Goal: Task Accomplishment & Management: Manage account settings

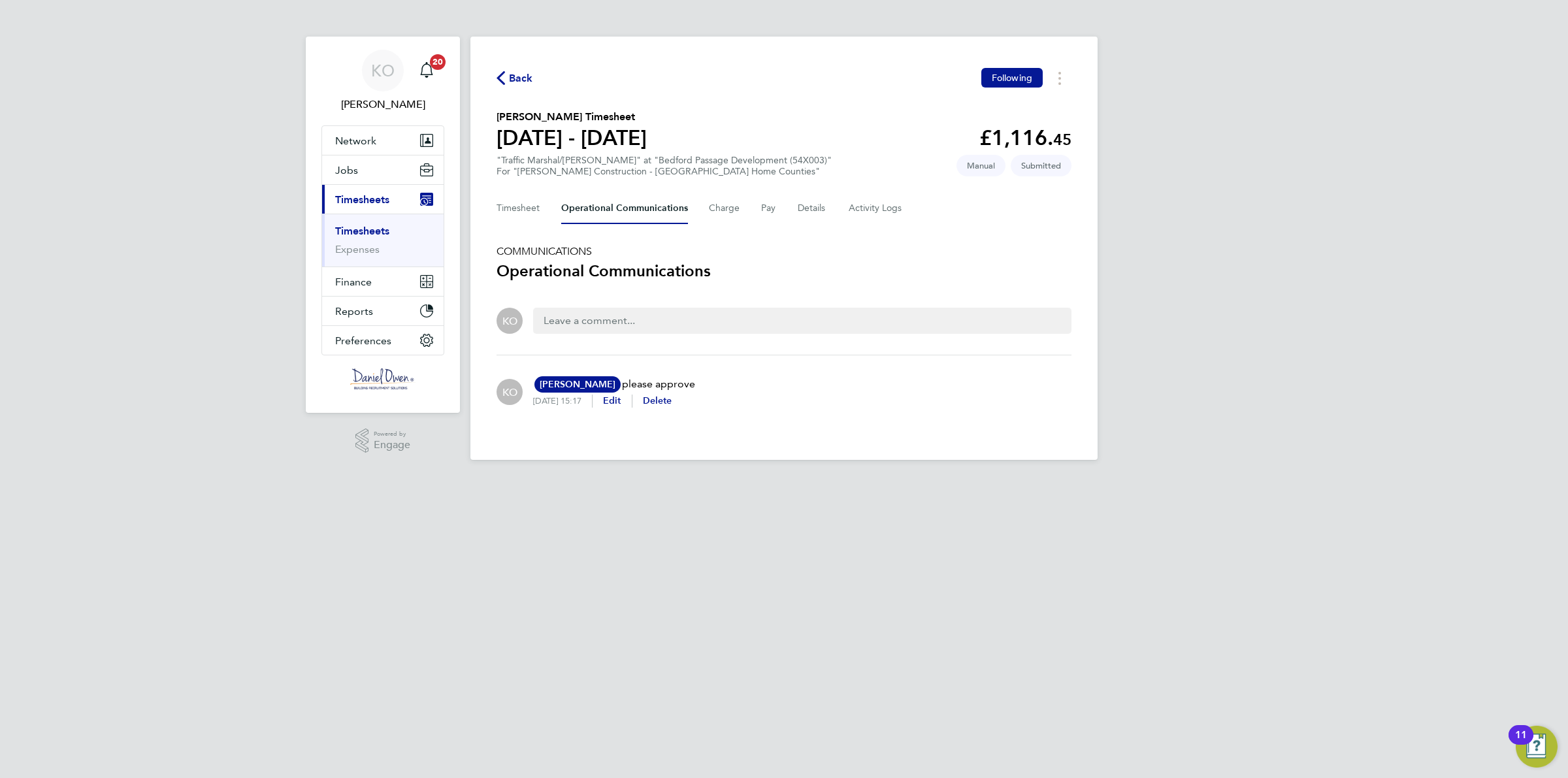
click at [379, 233] on link "Timesheets" at bounding box center [362, 230] width 54 height 12
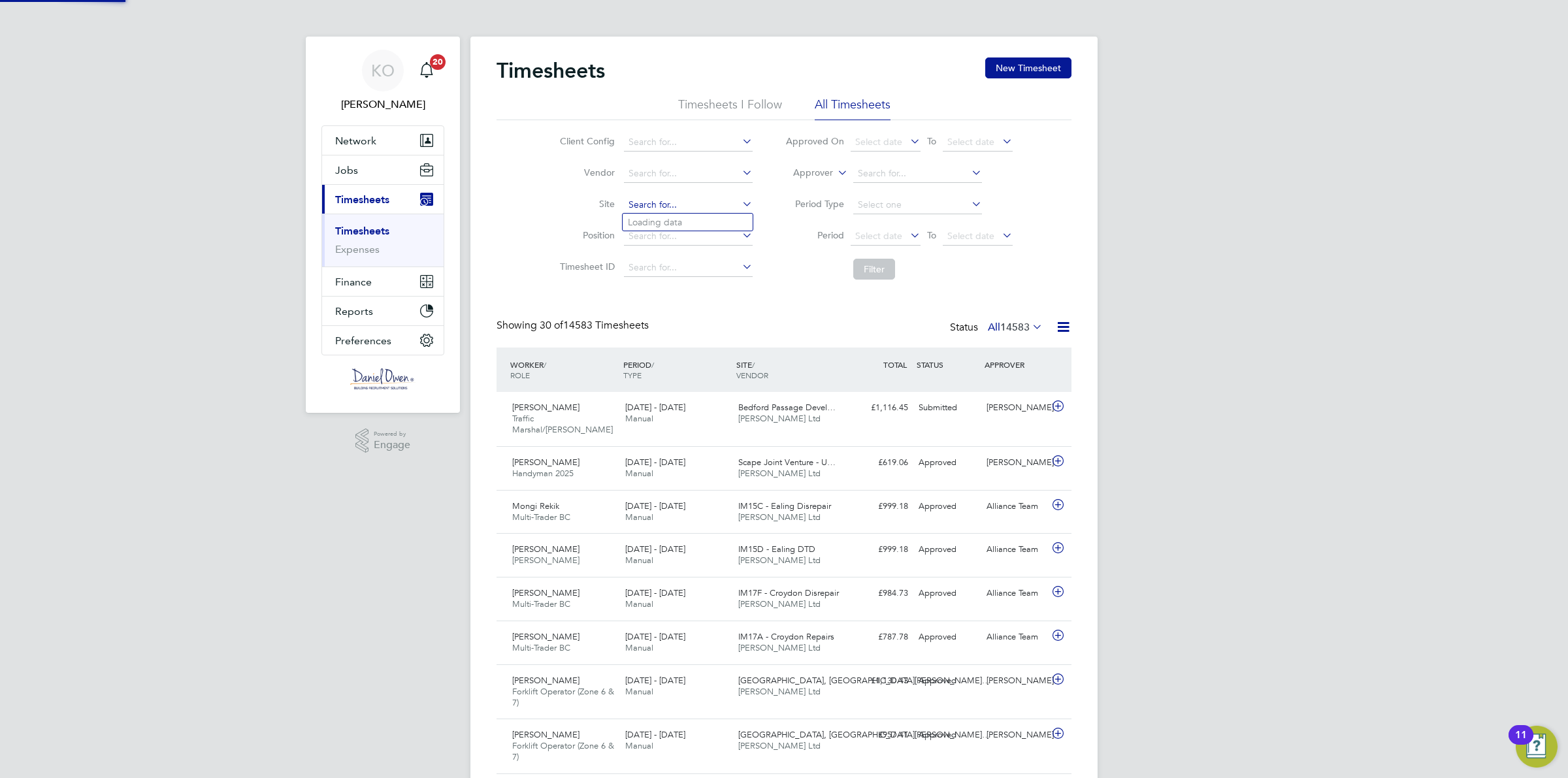
click at [675, 198] on input at bounding box center [688, 205] width 128 height 18
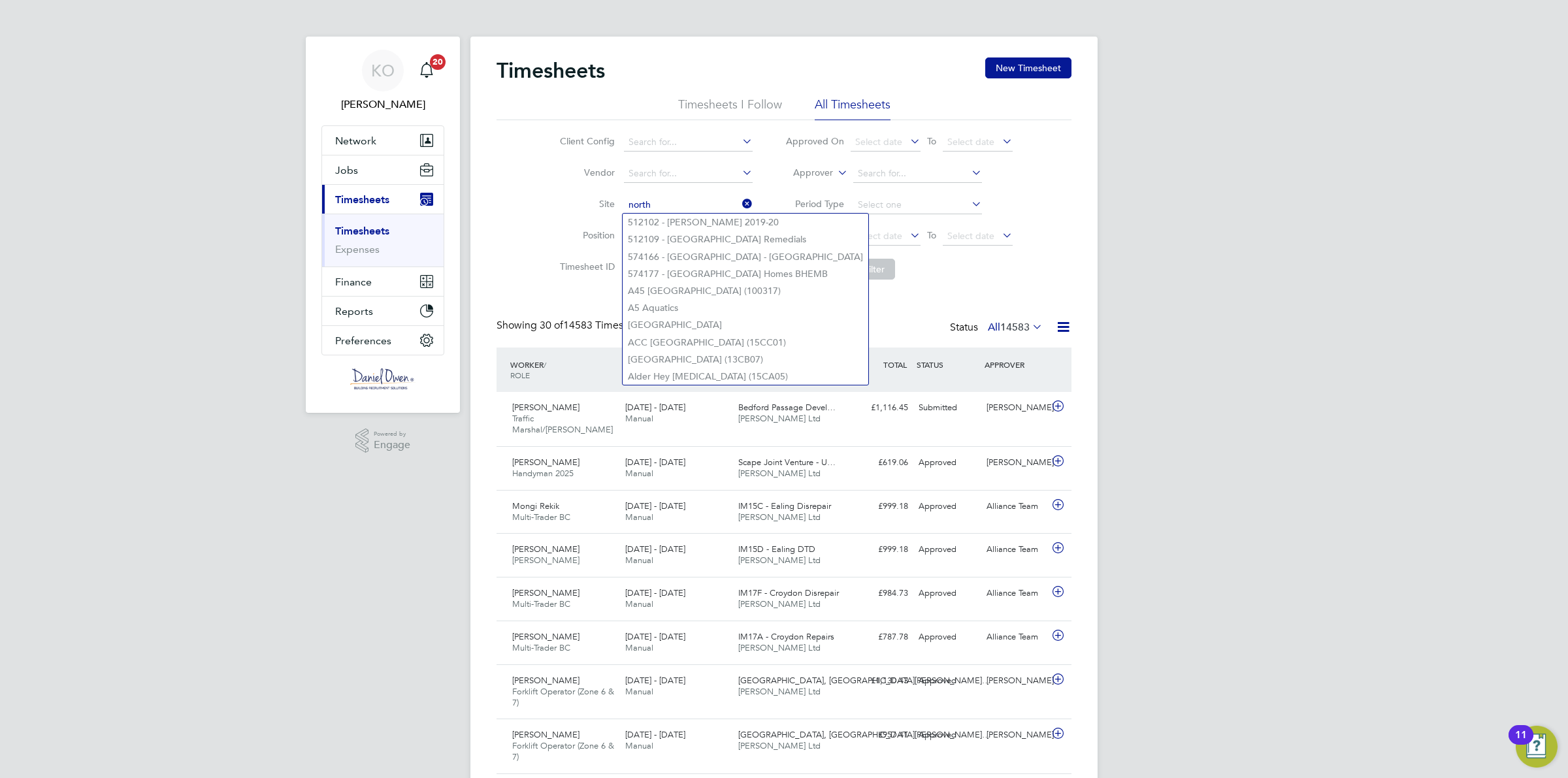
type input "north"
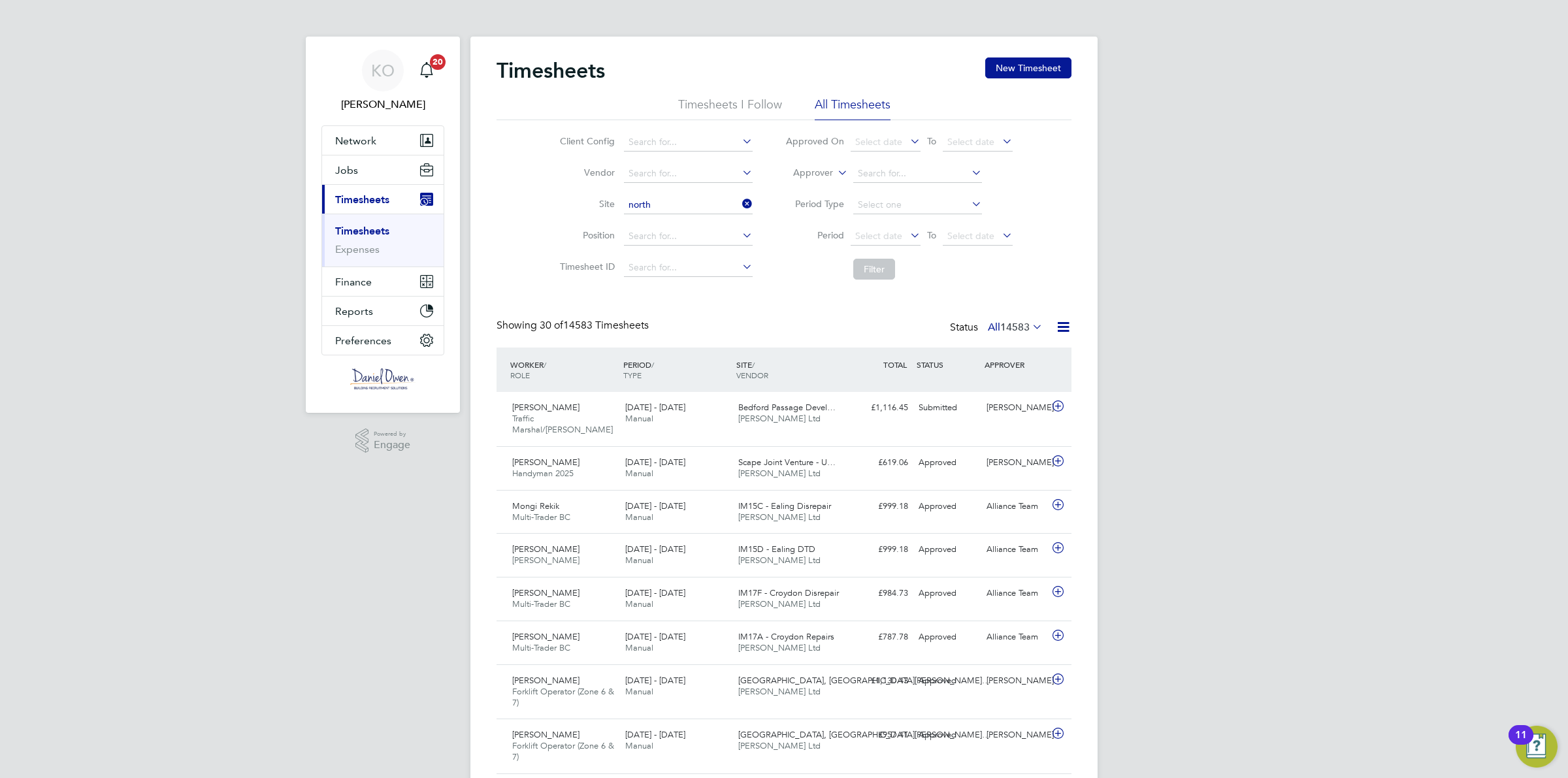
click at [550, 217] on li "Site north" at bounding box center [654, 205] width 229 height 31
click at [673, 204] on input at bounding box center [688, 205] width 128 height 18
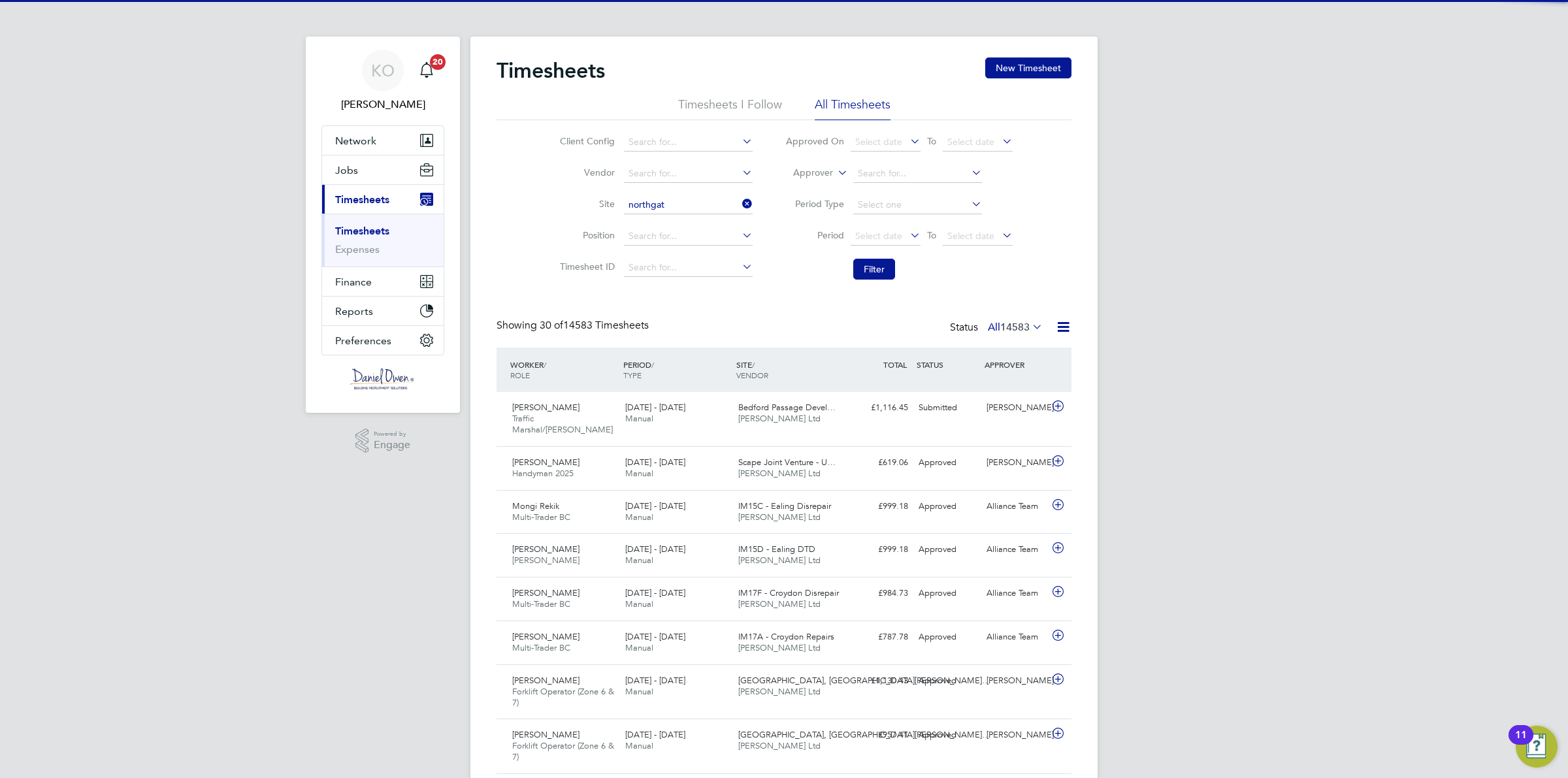
click at [678, 217] on li "Northgat e CDC (52CB05)" at bounding box center [687, 222] width 130 height 18
type input "Northgate CDC (52CB05)"
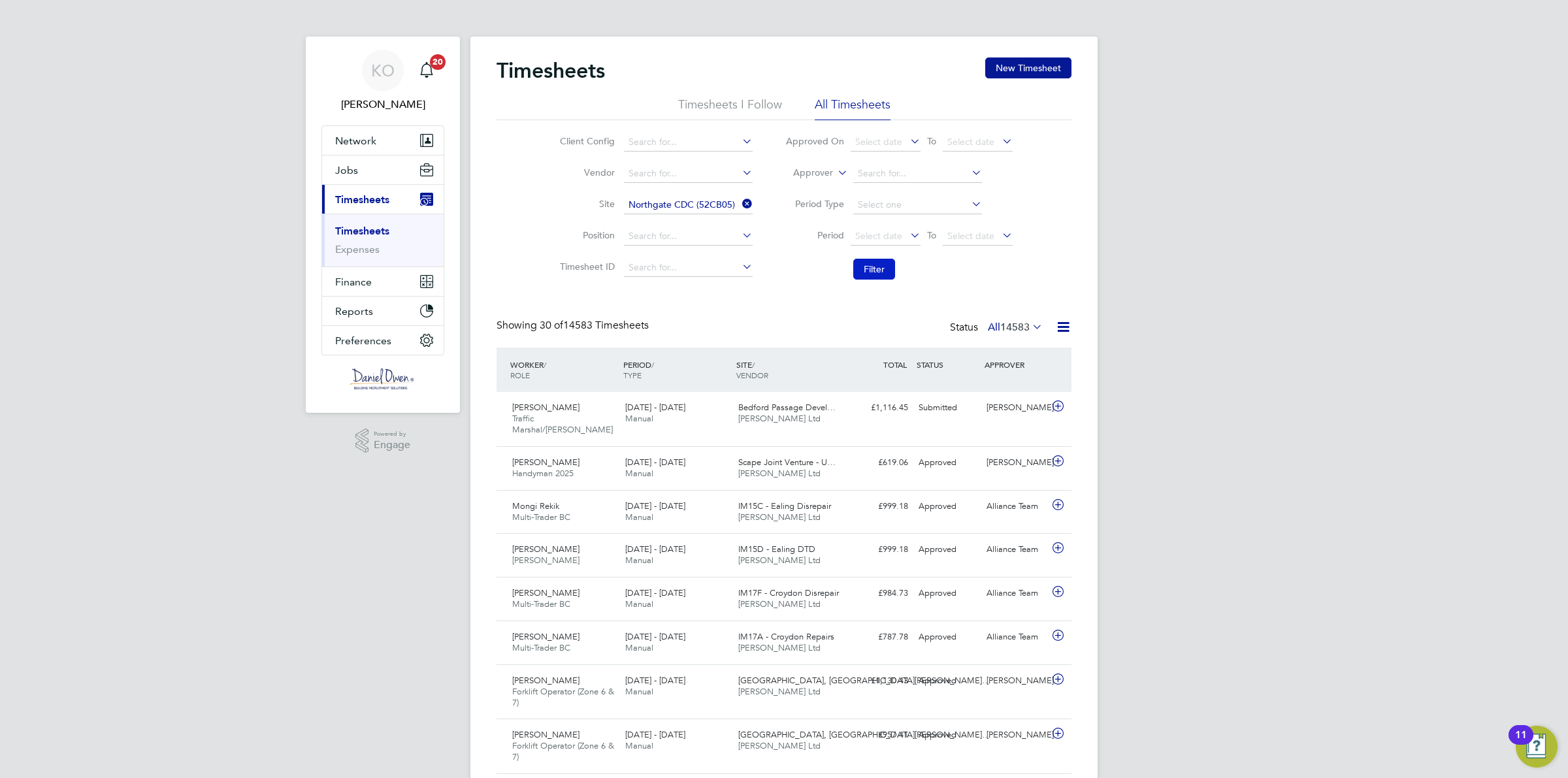
click at [870, 268] on button "Filter" at bounding box center [874, 269] width 42 height 21
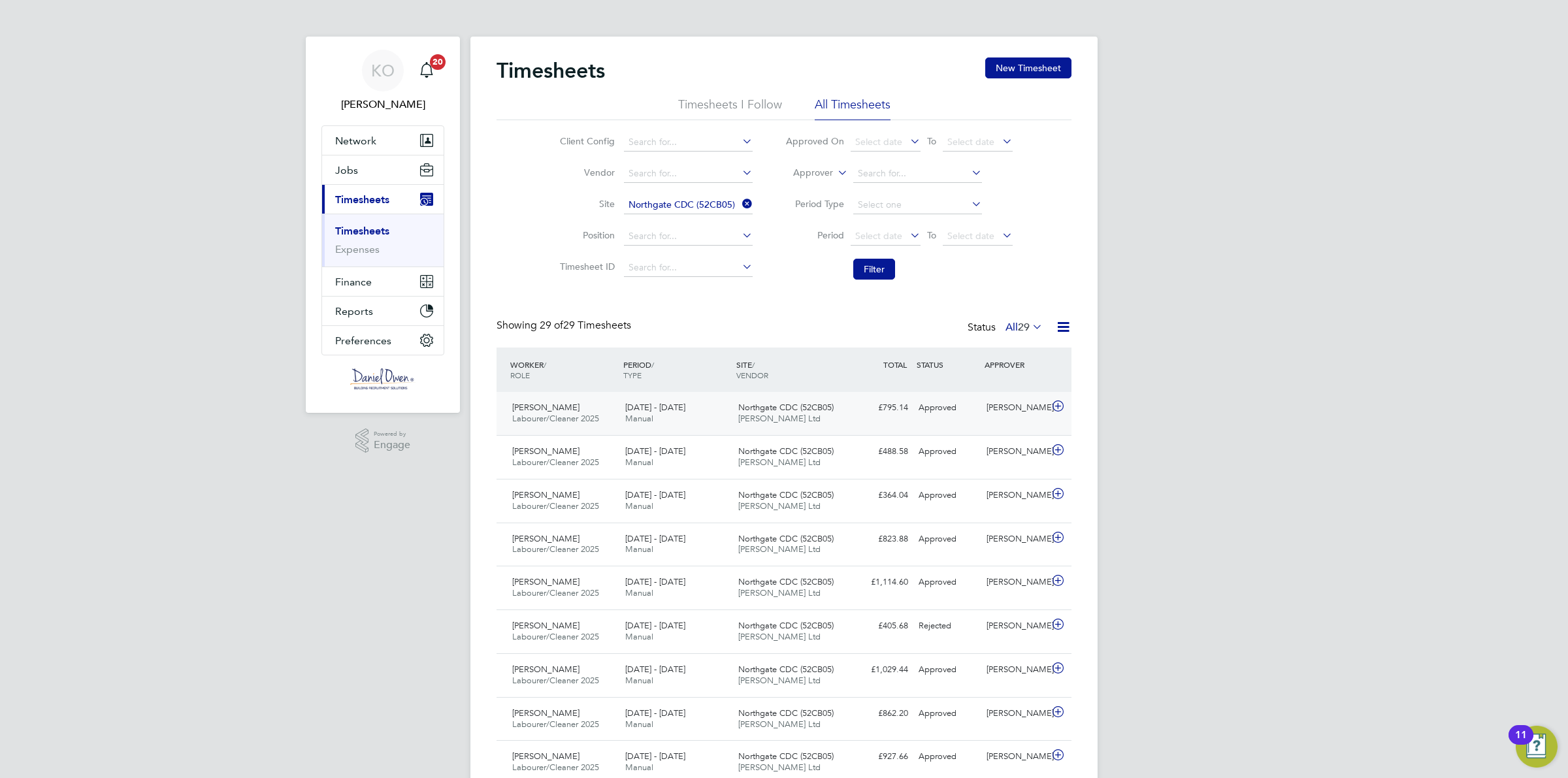
click at [541, 406] on span "[PERSON_NAME]" at bounding box center [545, 408] width 67 height 11
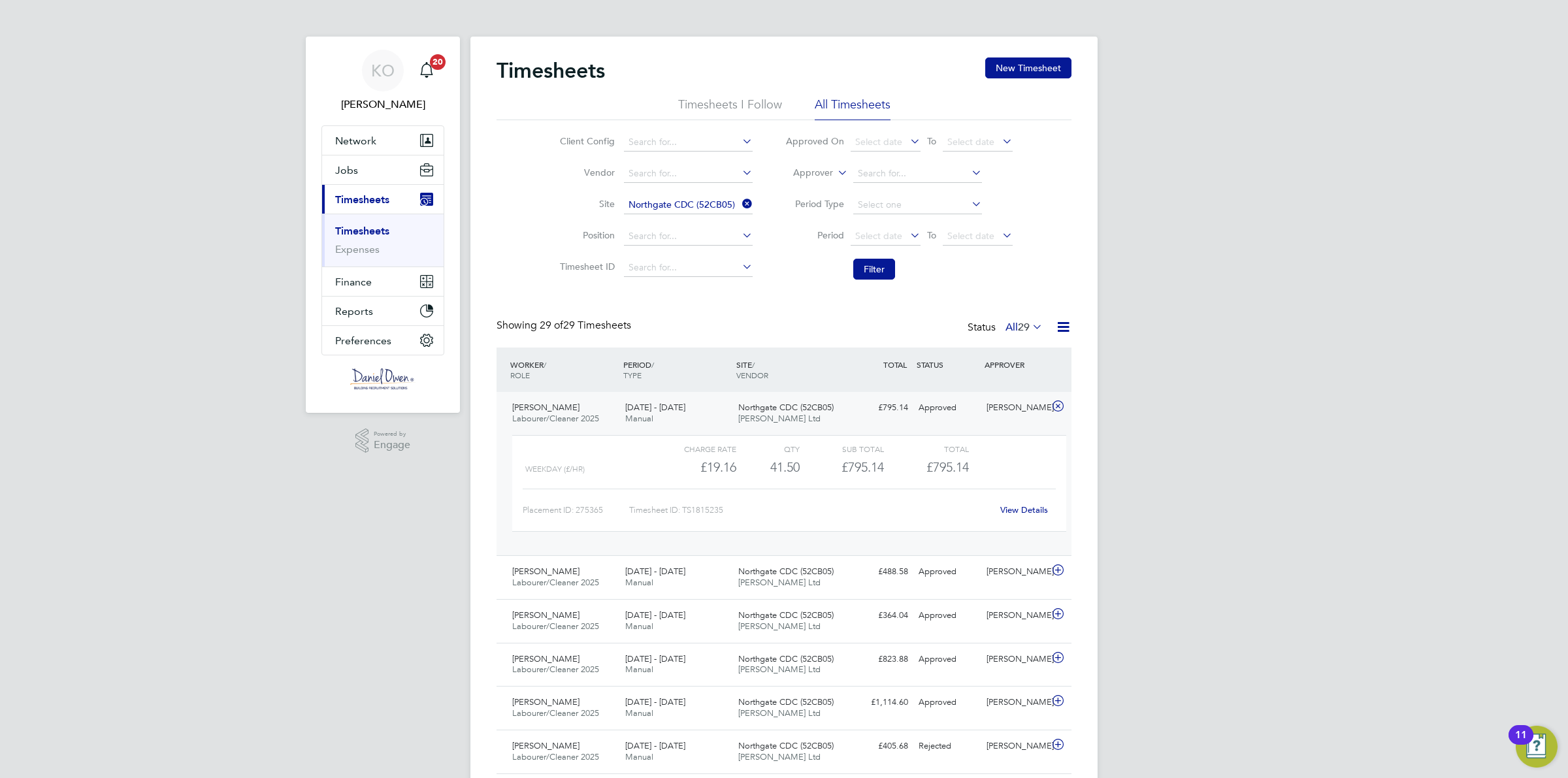
click at [541, 406] on span "[PERSON_NAME]" at bounding box center [545, 408] width 67 height 11
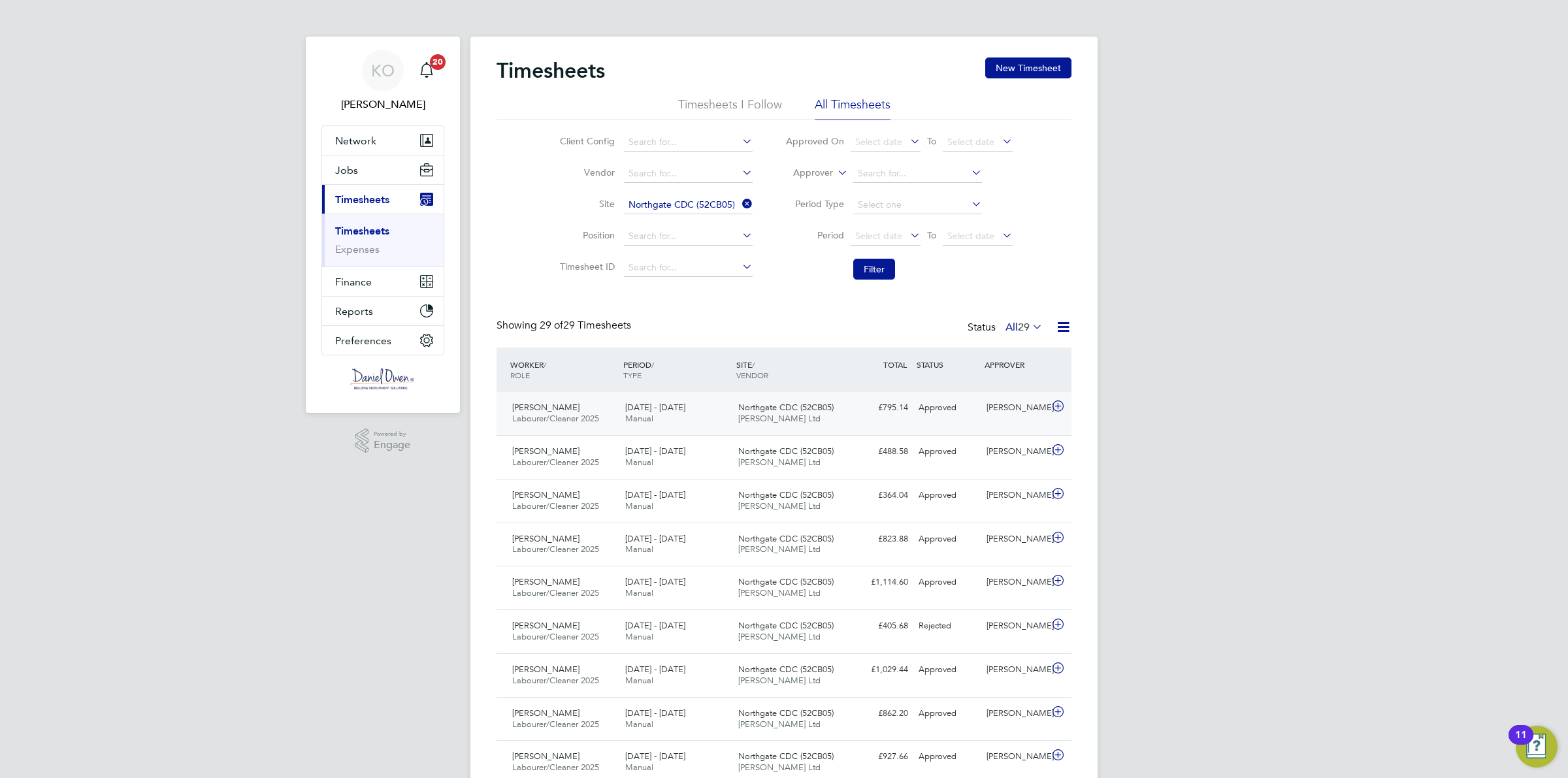
click at [1034, 420] on div "[PERSON_NAME] Labourer/Cleaner 2025 [DATE] - [DATE] [DATE] - [DATE] Manual Nort…" at bounding box center [784, 414] width 575 height 43
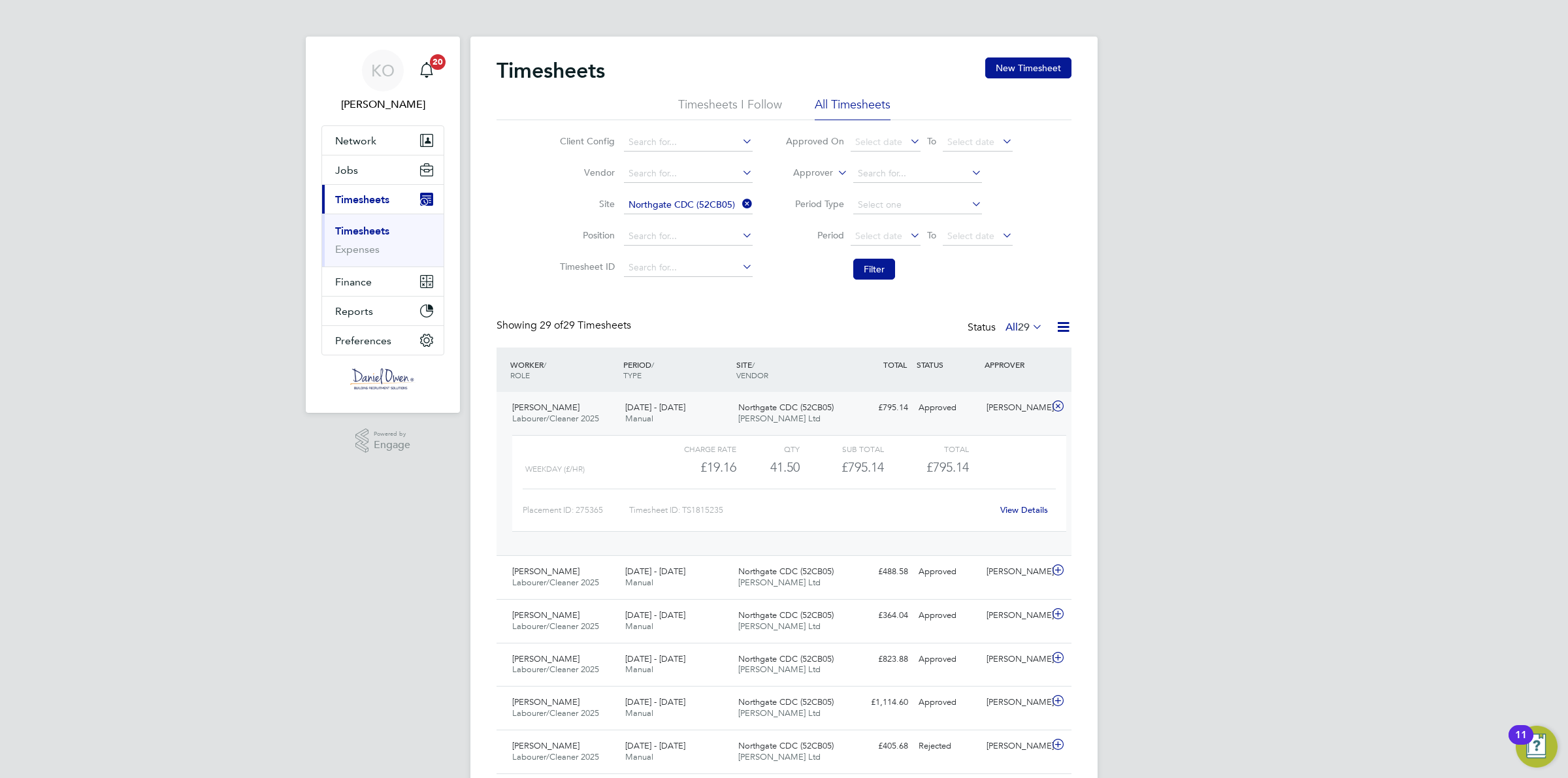
drag, startPoint x: 988, startPoint y: 501, endPoint x: 1003, endPoint y: 507, distance: 16.2
click at [990, 503] on div "Timesheet ID: TS1815235" at bounding box center [810, 510] width 362 height 21
click at [1010, 508] on link "View Details" at bounding box center [1023, 510] width 48 height 11
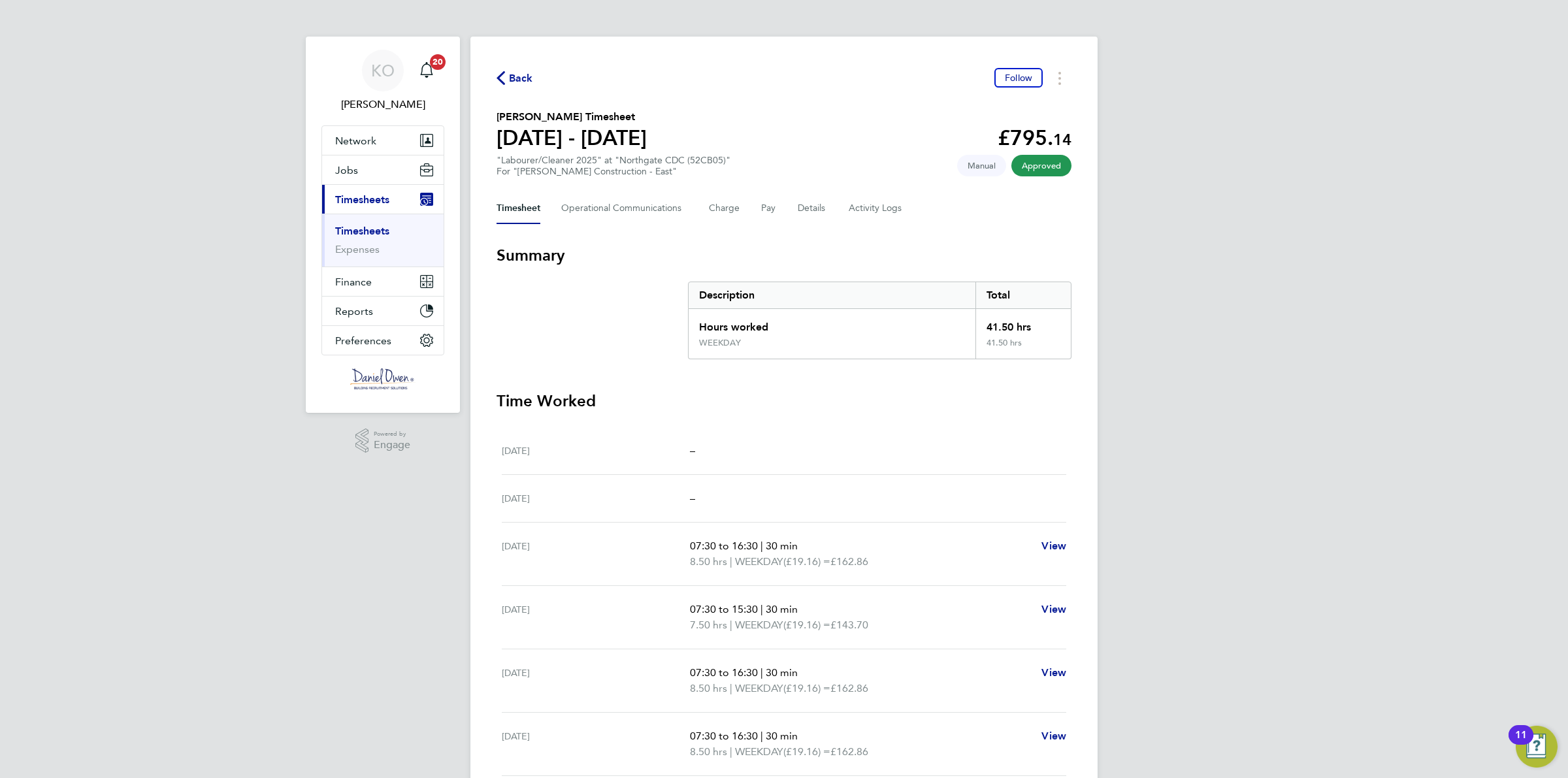
click at [519, 111] on h2 "Michael Philo's Timesheet" at bounding box center [571, 117] width 150 height 16
click at [532, 116] on h2 "Michael Philo's Timesheet" at bounding box center [571, 117] width 150 height 16
click at [805, 213] on button "Details" at bounding box center [813, 208] width 30 height 31
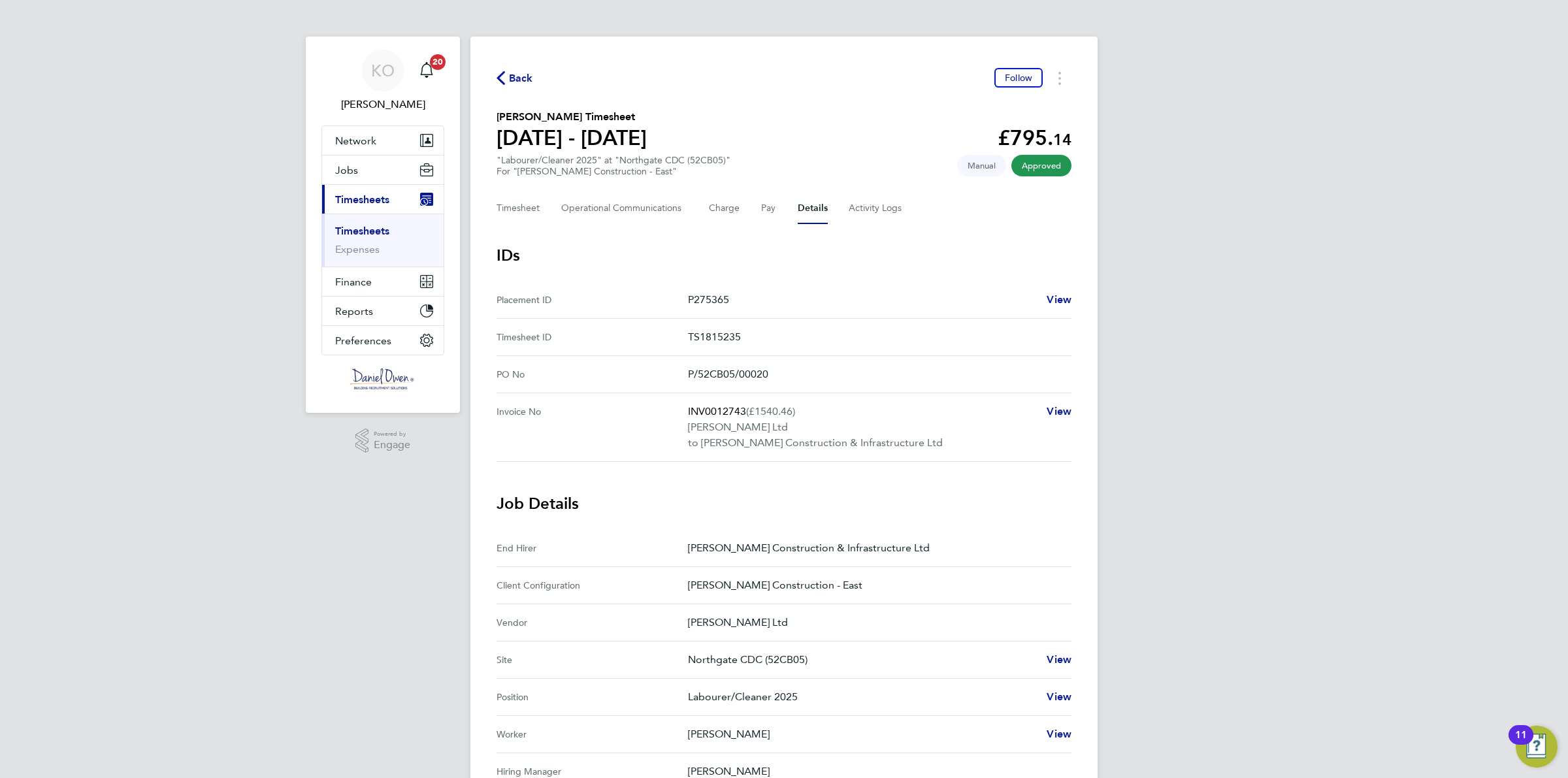
scroll to position [81, 0]
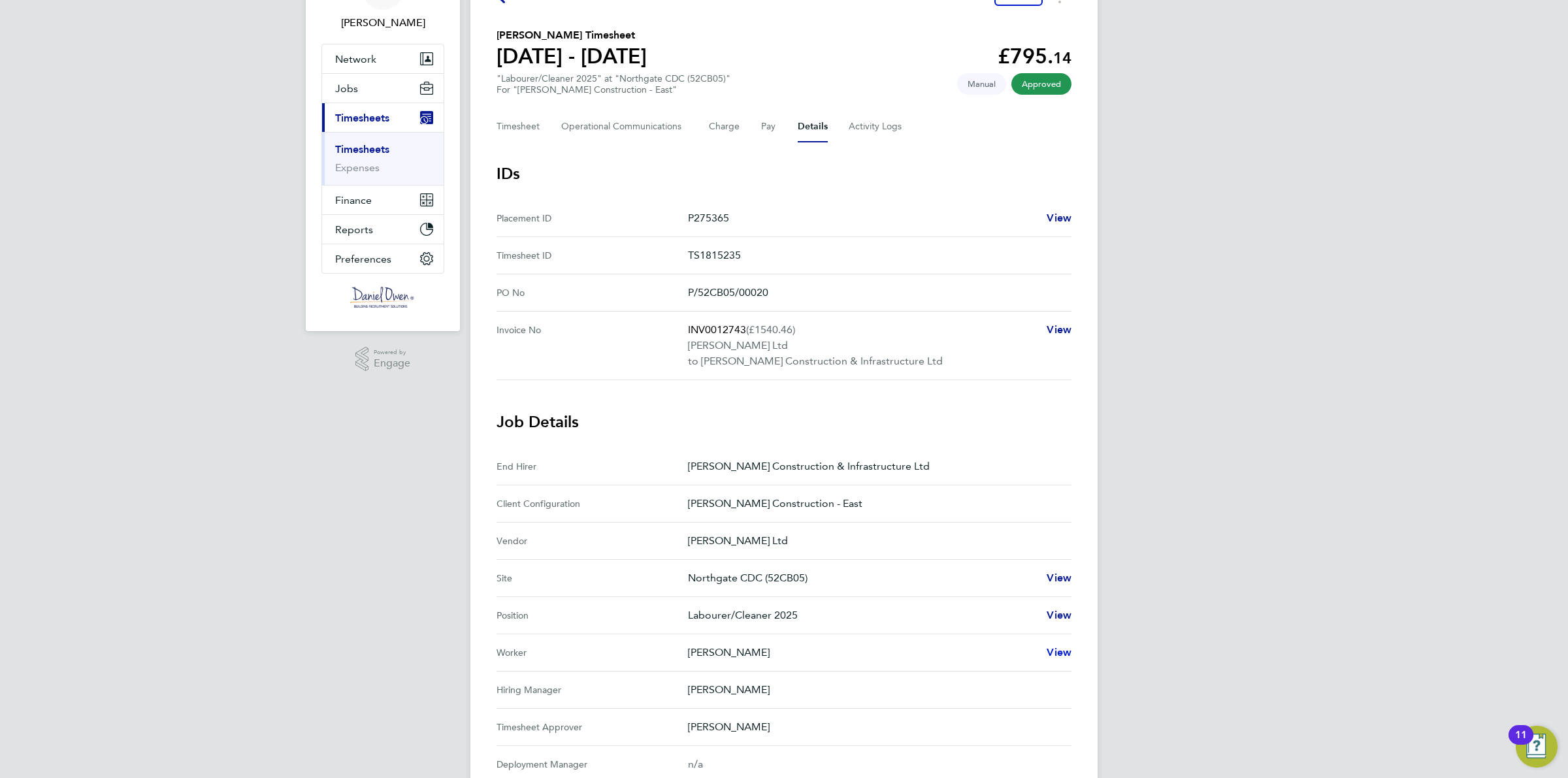
click at [1069, 651] on span "View" at bounding box center [1058, 651] width 25 height 12
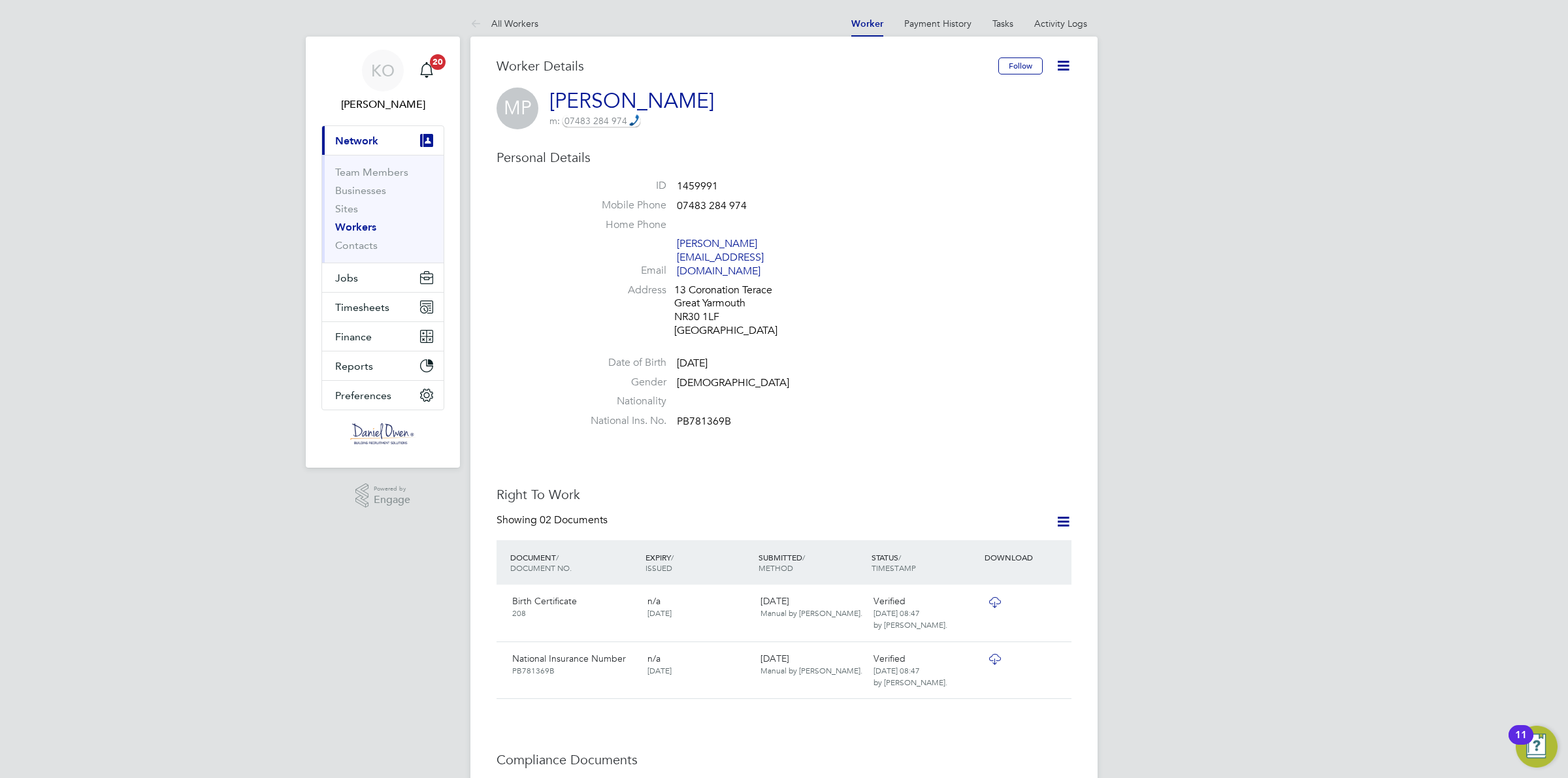
click at [364, 232] on link "Workers" at bounding box center [356, 227] width 42 height 12
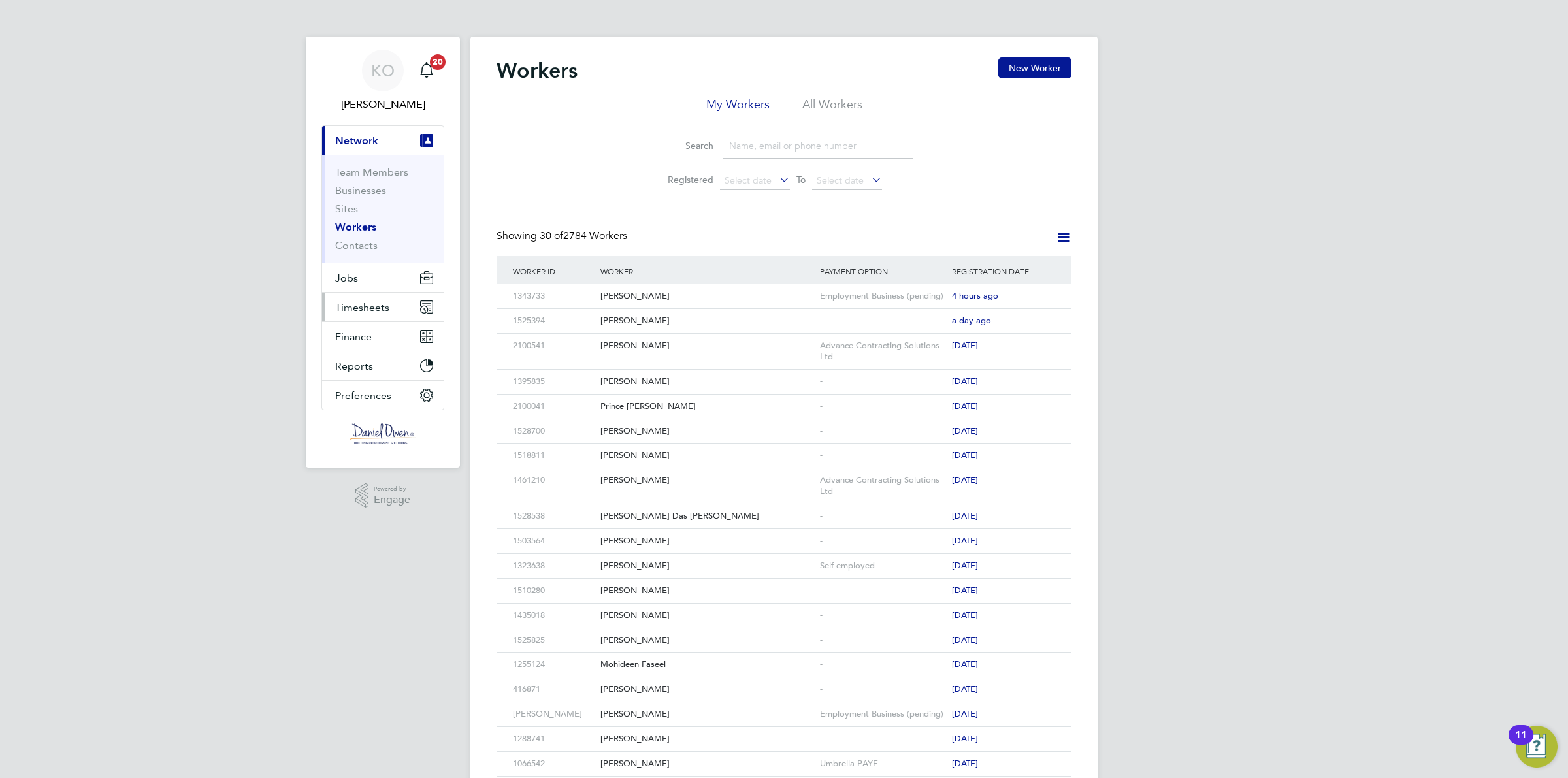
click at [368, 302] on span "Timesheets" at bounding box center [362, 307] width 54 height 12
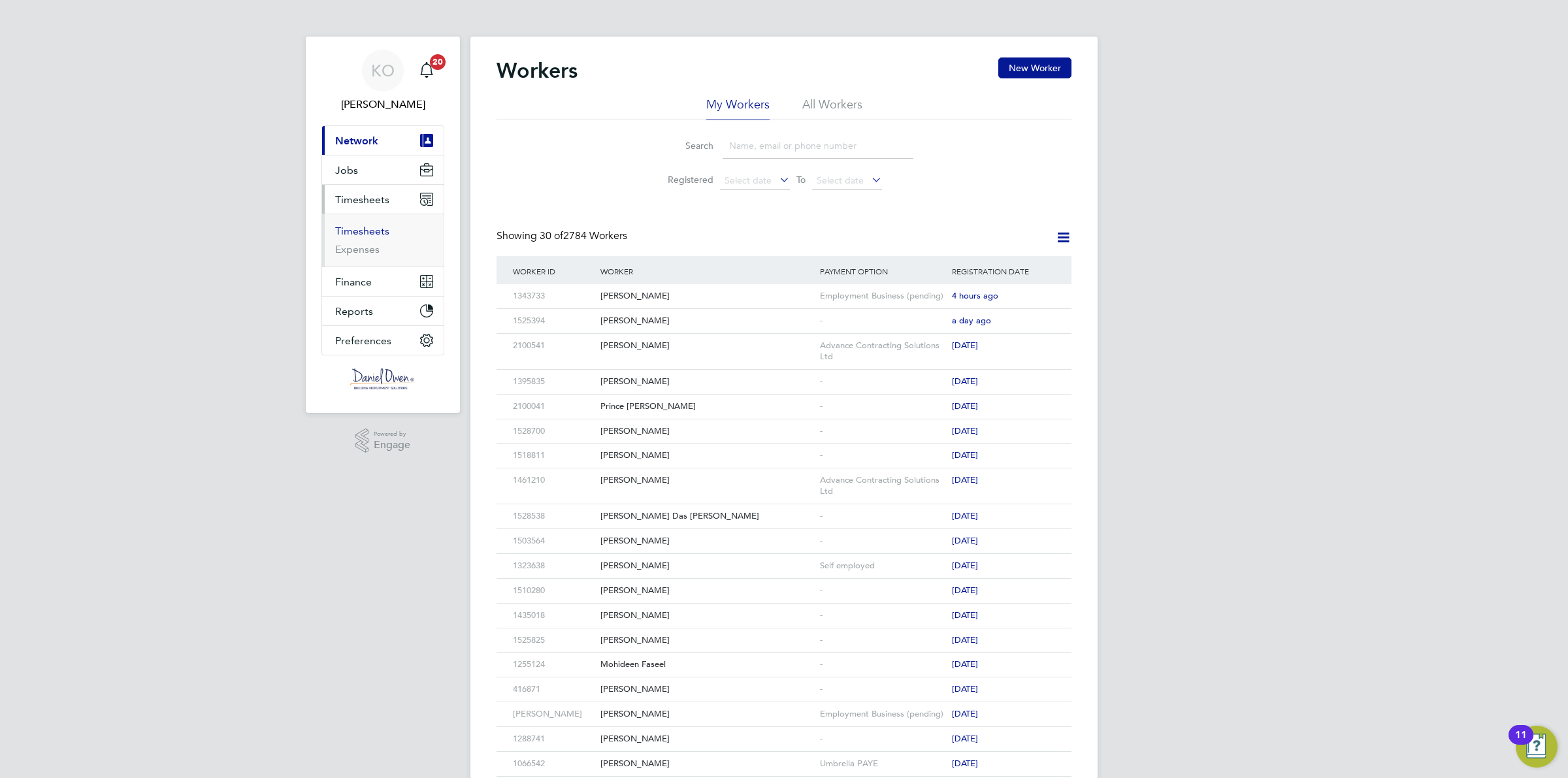
click at [371, 230] on link "Timesheets" at bounding box center [362, 230] width 54 height 12
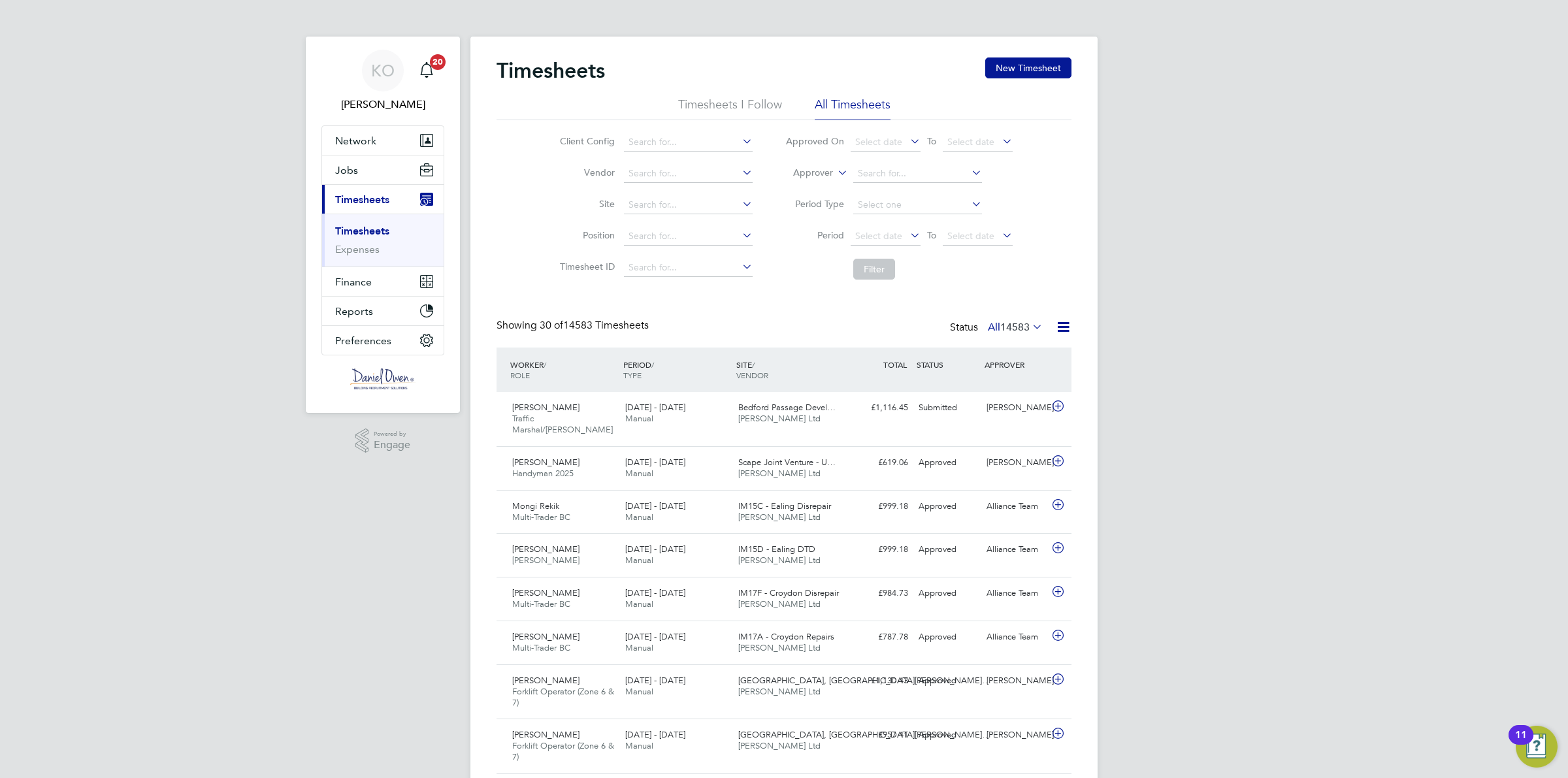
click at [688, 194] on li "Site" at bounding box center [654, 205] width 229 height 31
click at [674, 206] on input at bounding box center [688, 205] width 128 height 18
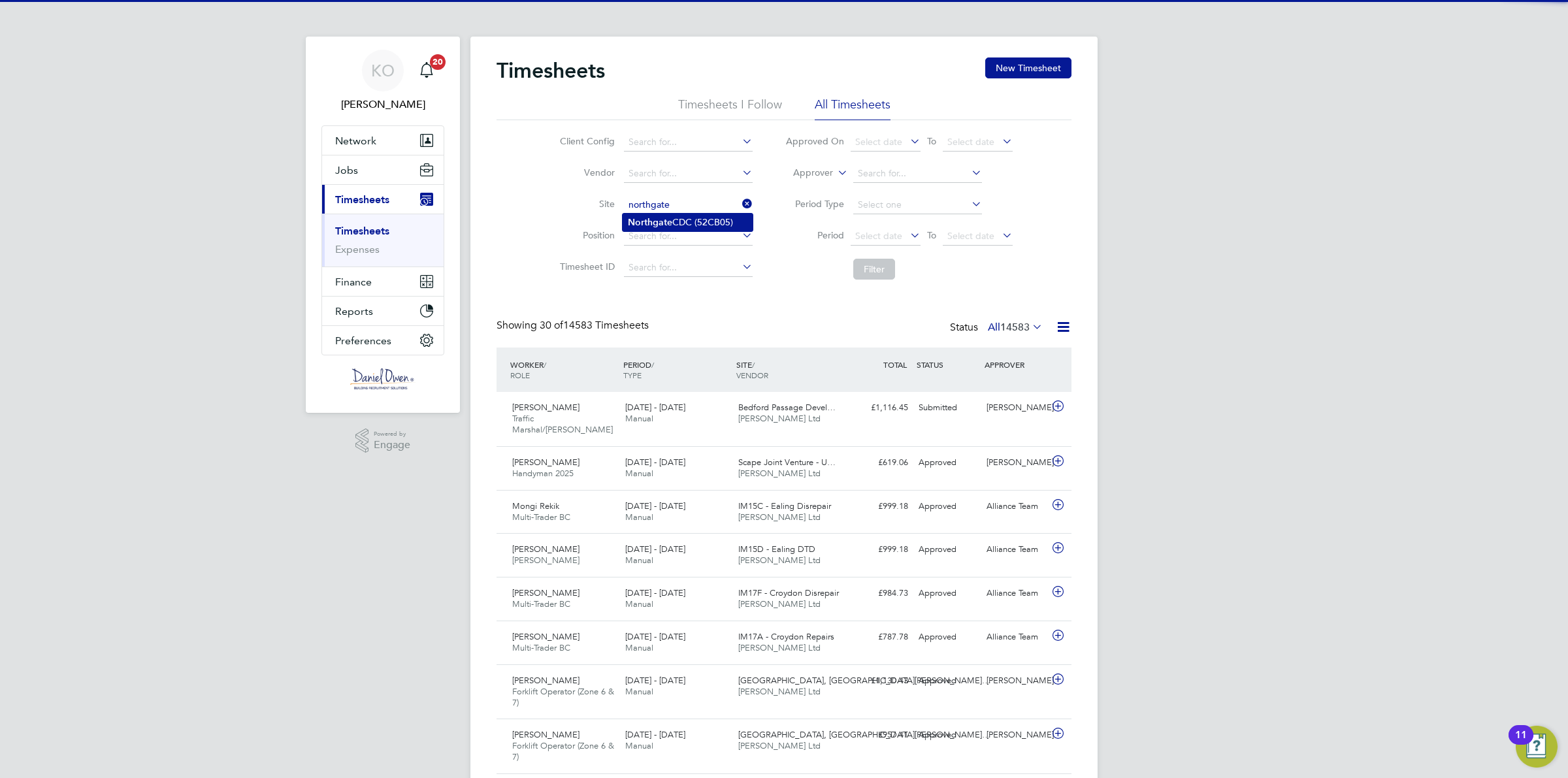
click at [739, 222] on li "Northgate CDC (52CB05)" at bounding box center [687, 222] width 130 height 18
type input "Northgate CDC (52CB05)"
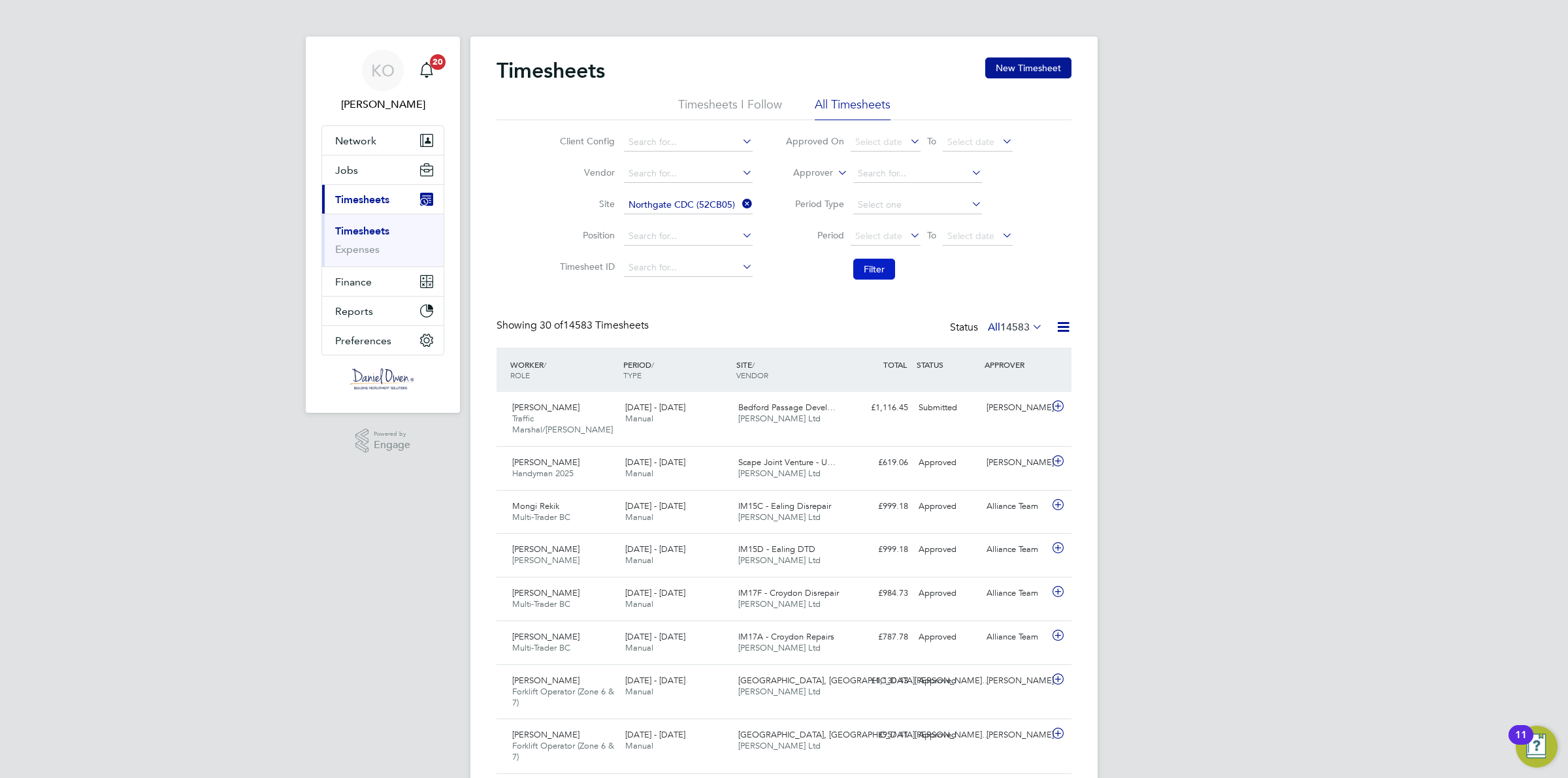
click at [883, 271] on button "Filter" at bounding box center [874, 269] width 42 height 21
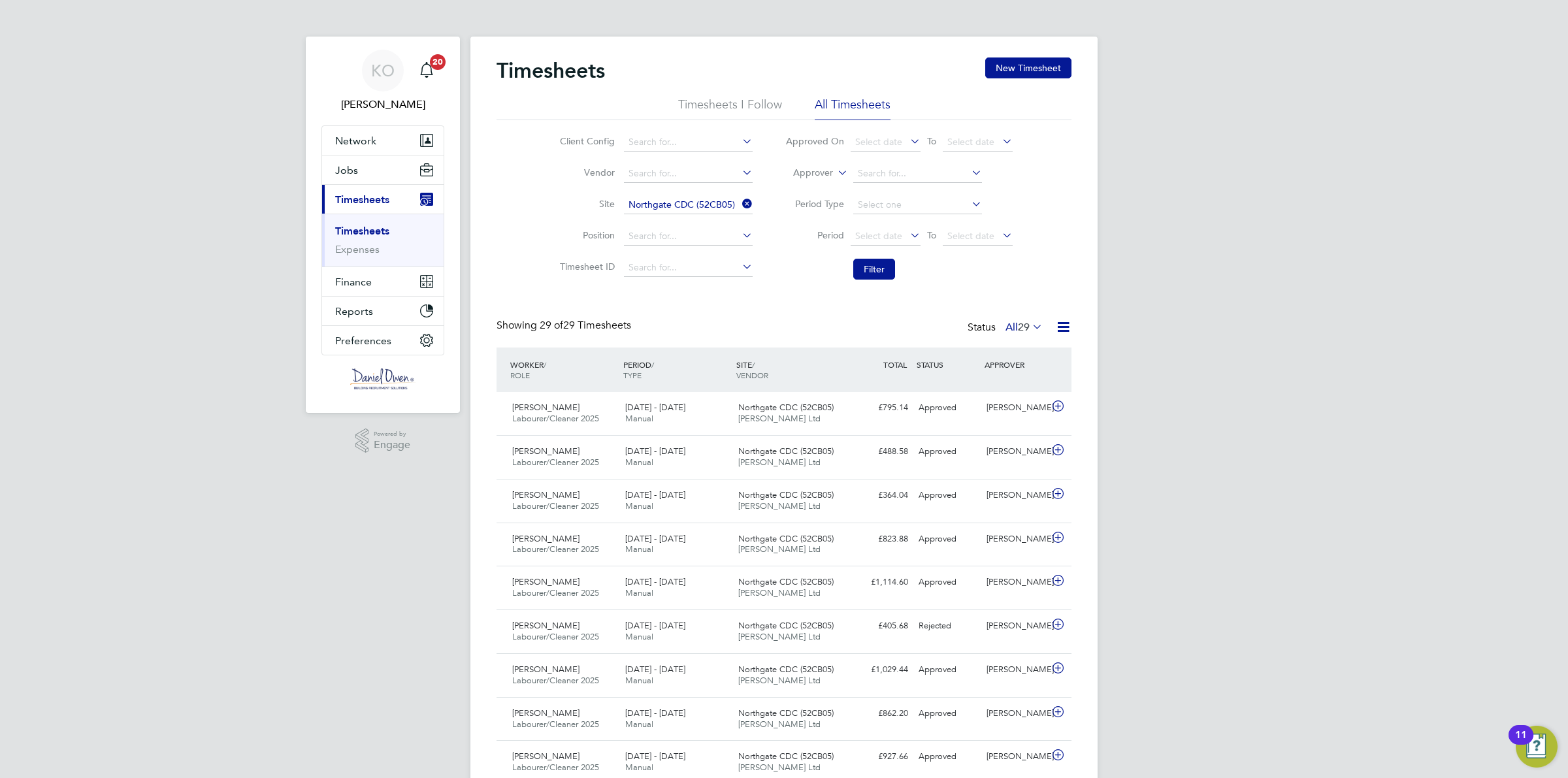
click at [676, 201] on input "Northgate CDC (52CB05)" at bounding box center [688, 205] width 128 height 18
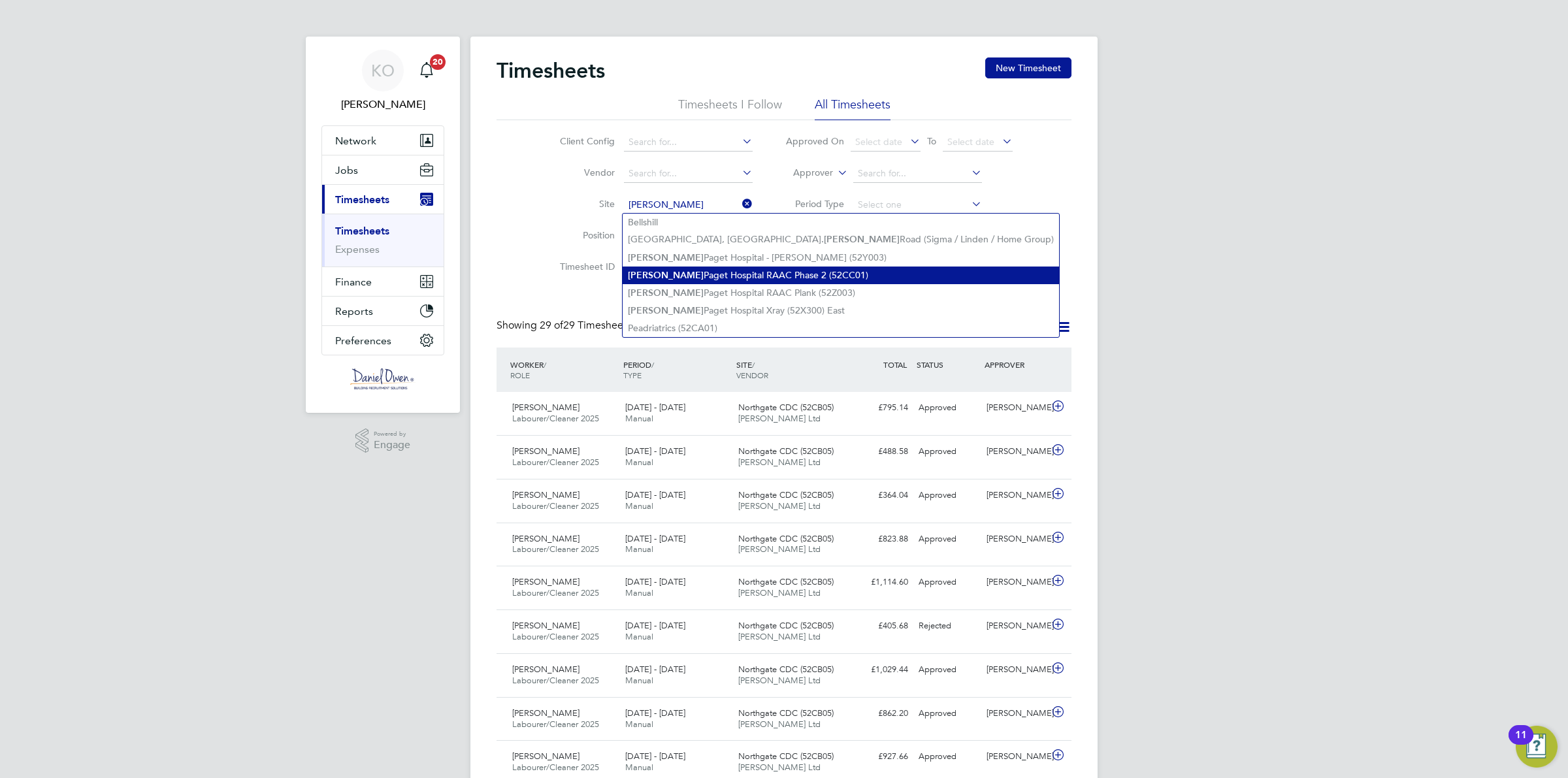
click at [788, 279] on li "James Paget Hospital RAAC Phase 2 (52CC01)" at bounding box center [840, 275] width 436 height 18
type input "James Paget Hospital RAAC Phase 2 (52CC01)"
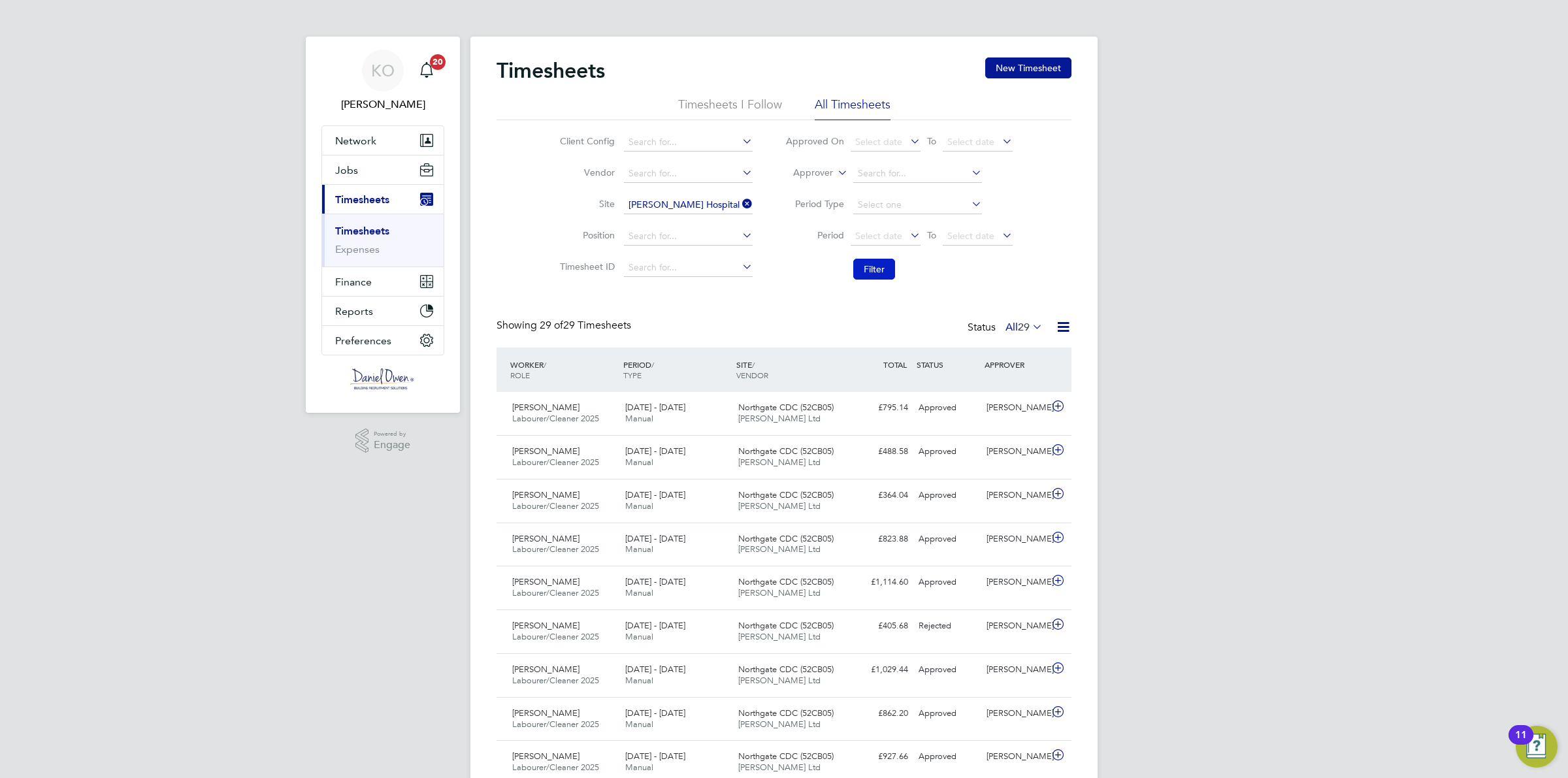
click at [884, 270] on button "Filter" at bounding box center [874, 269] width 42 height 21
click at [912, 414] on div "£814.30 Approved" at bounding box center [879, 408] width 68 height 22
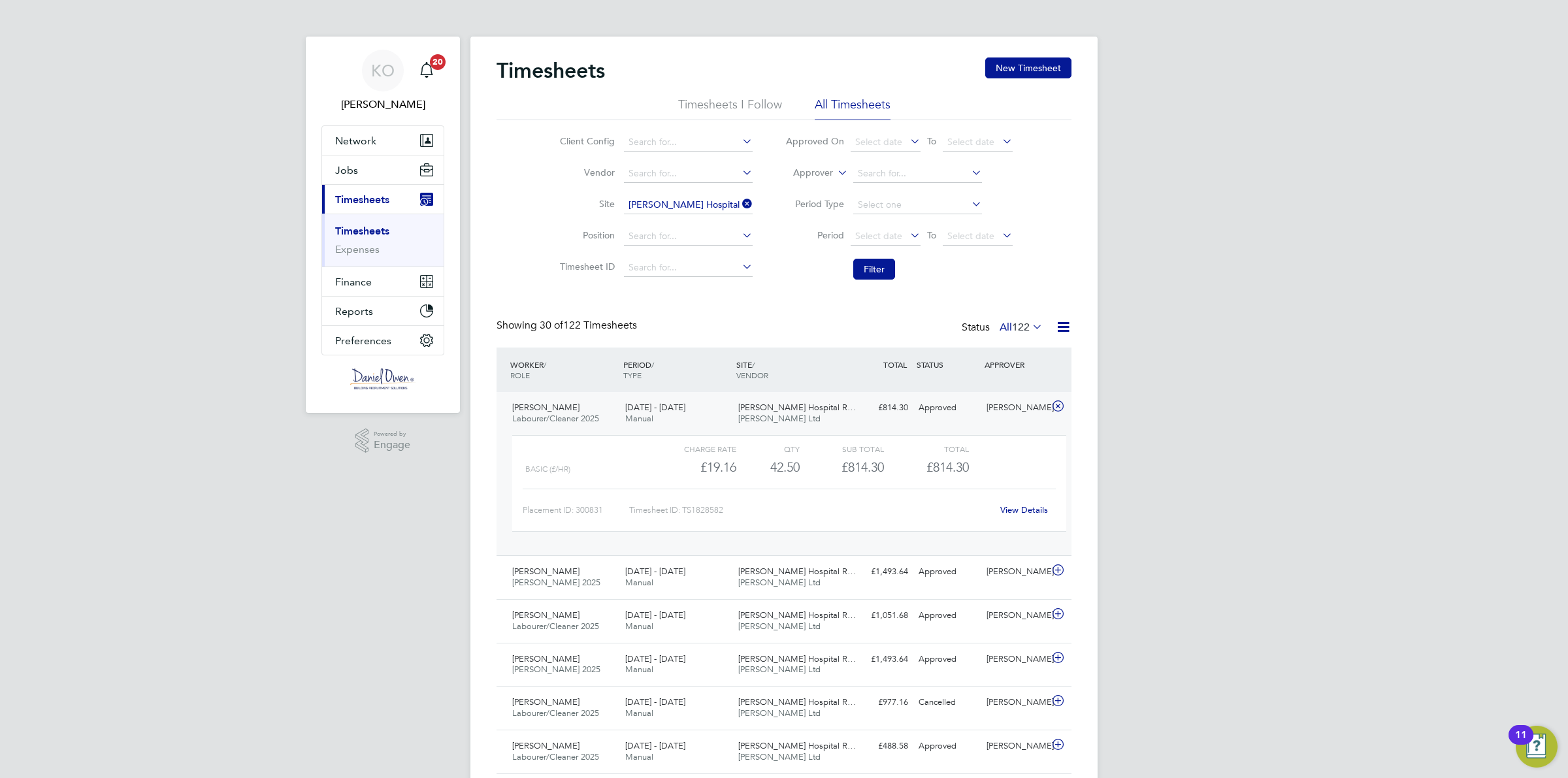
click at [1023, 507] on link "View Details" at bounding box center [1023, 510] width 48 height 11
click at [700, 202] on input "James Paget Hospital RAAC Phase 2 (52CC01)" at bounding box center [688, 205] width 128 height 18
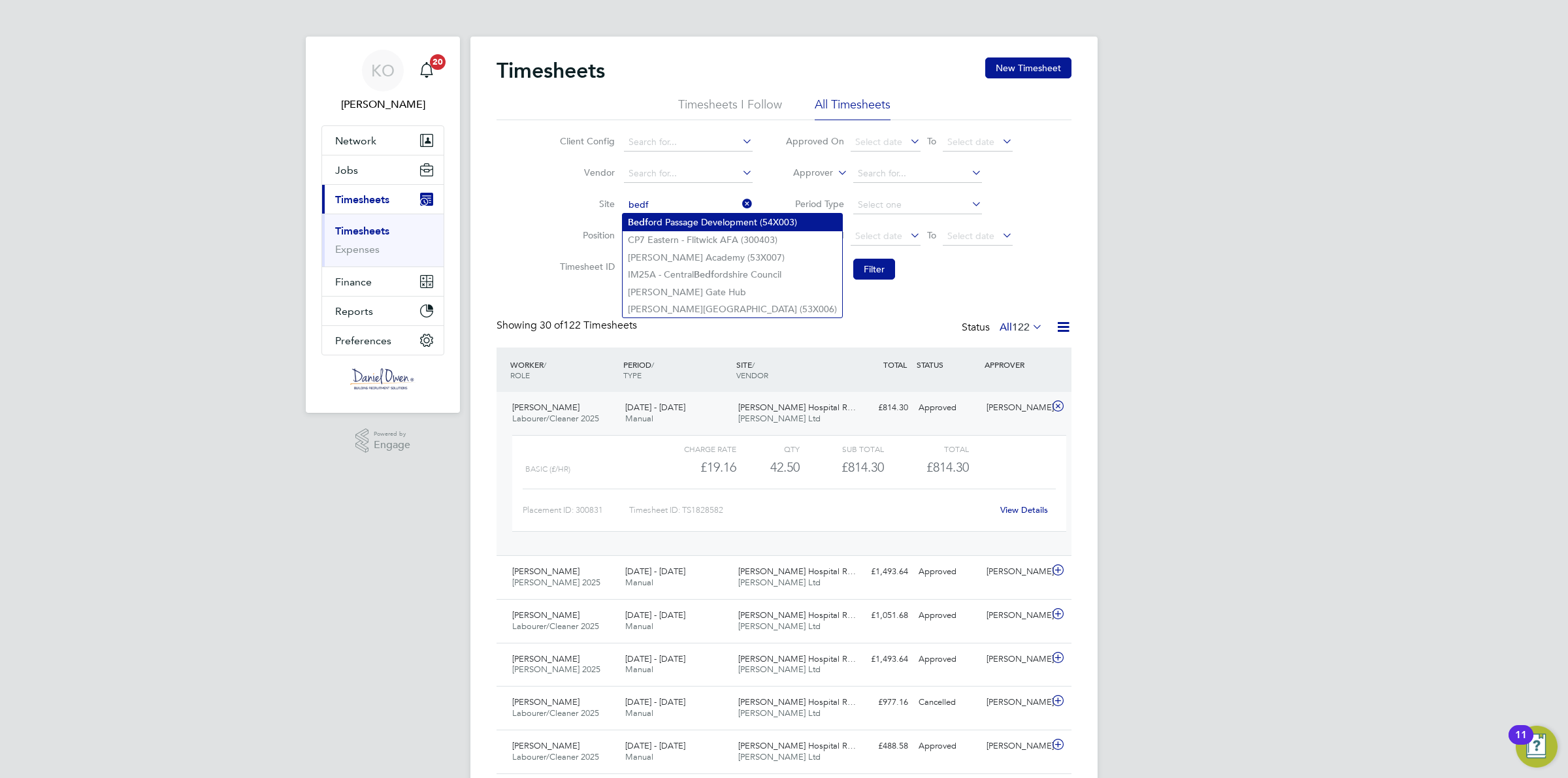
click at [722, 226] on li "Bedf ord Passage Development (54X003)" at bounding box center [732, 222] width 219 height 18
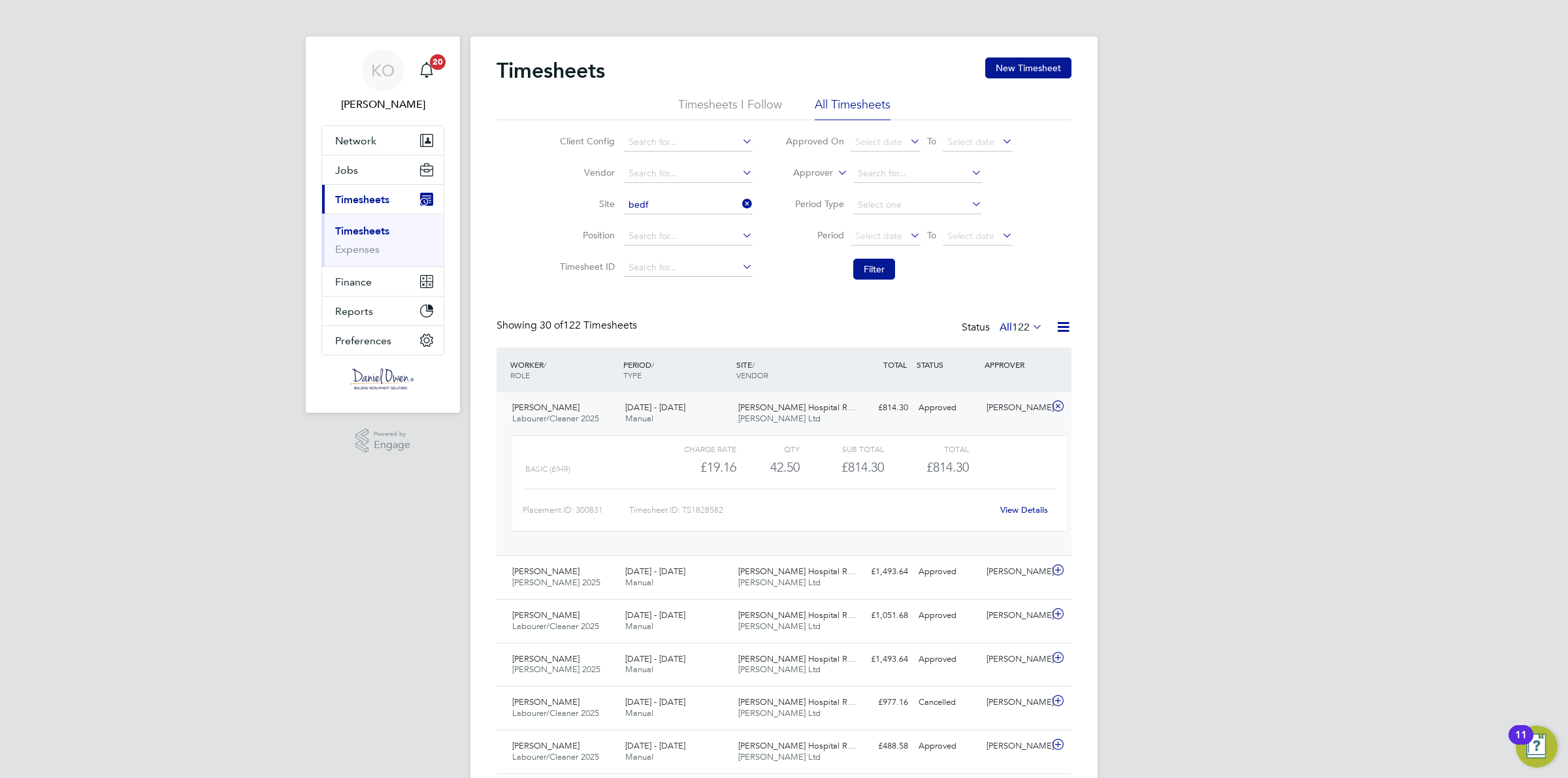
type input "Bedford Passage Development (54X003)"
click at [873, 270] on button "Filter" at bounding box center [874, 269] width 42 height 21
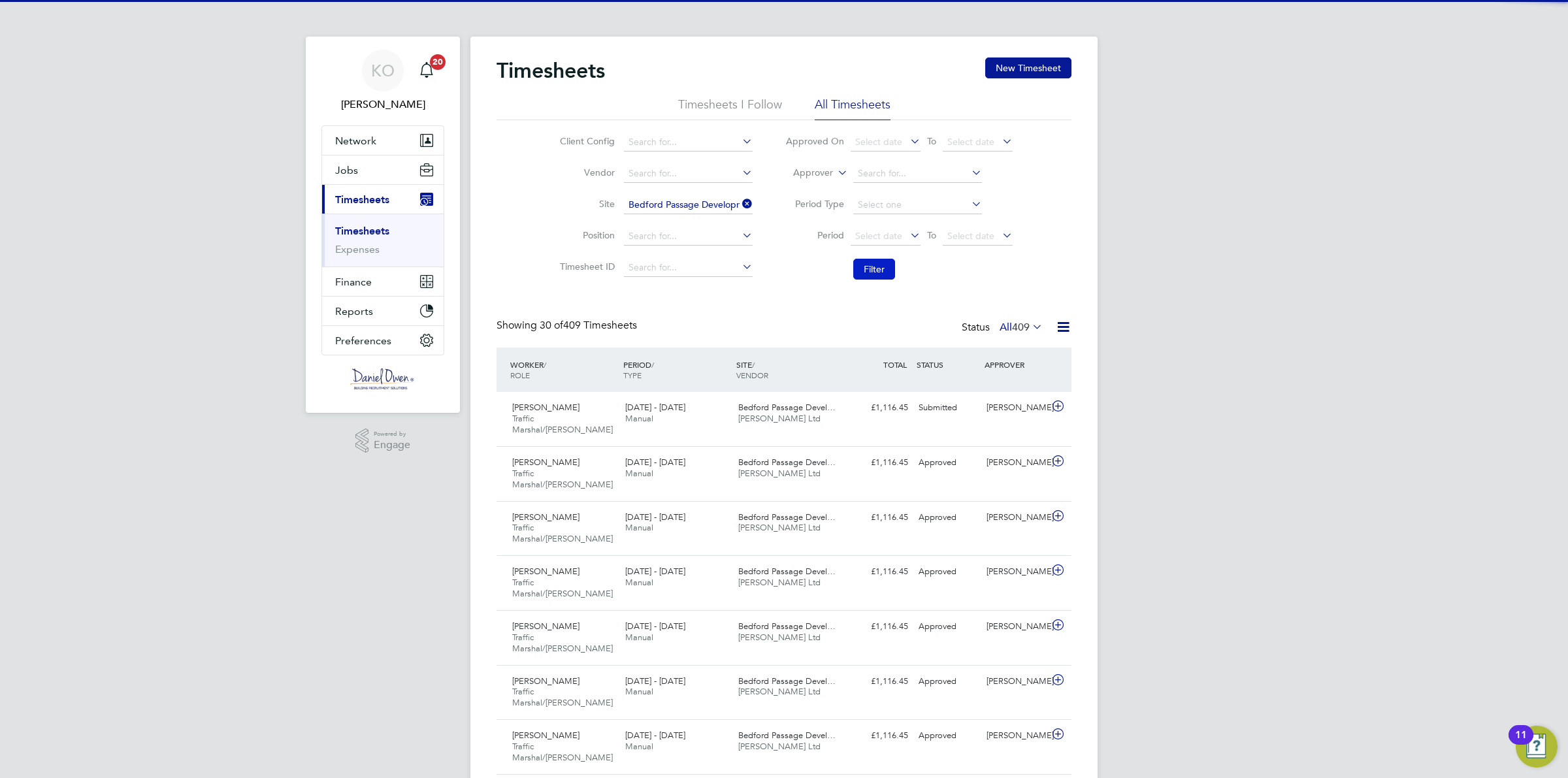
scroll to position [33, 113]
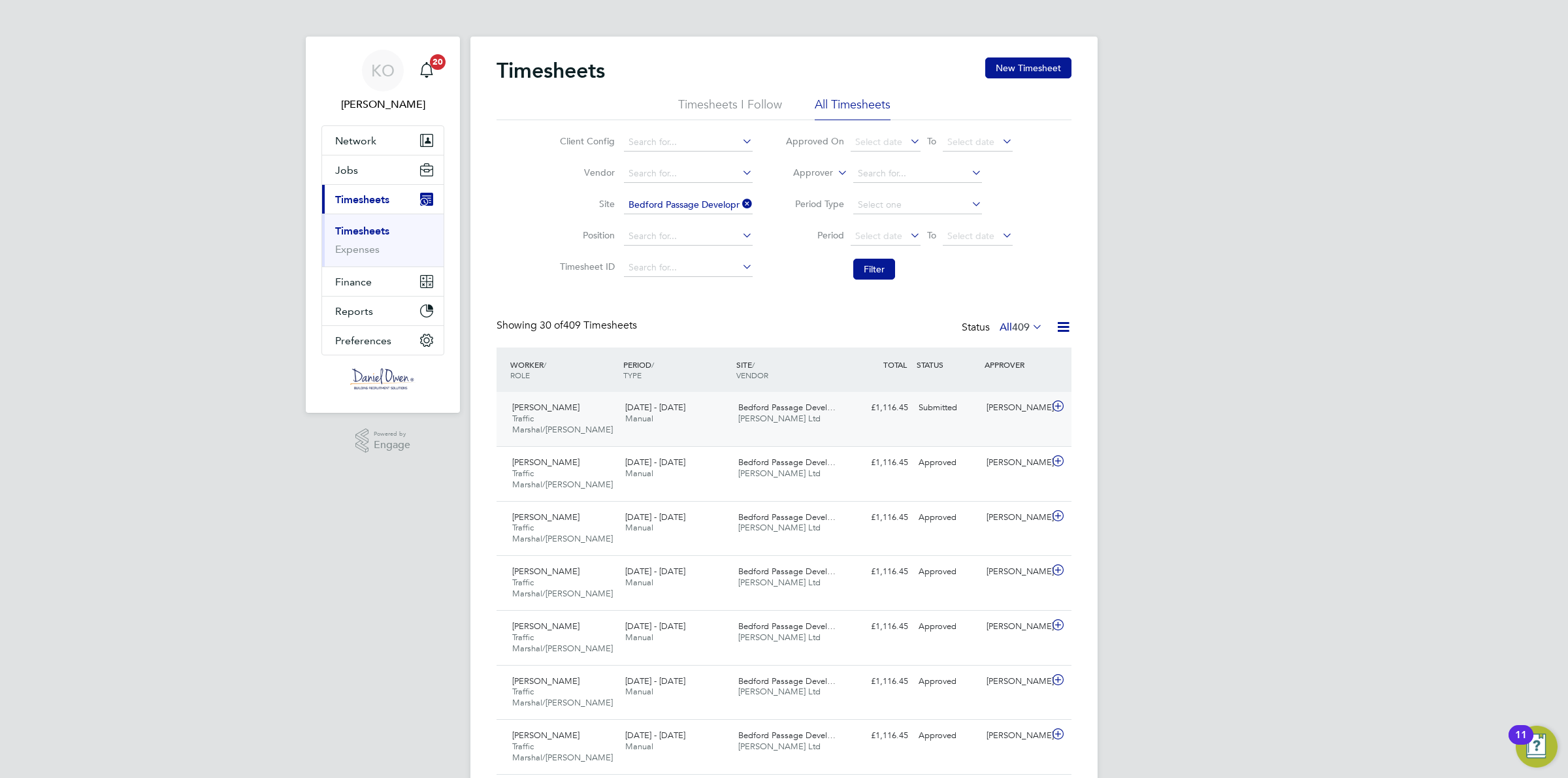
click at [981, 416] on div "[PERSON_NAME]" at bounding box center [1015, 408] width 68 height 22
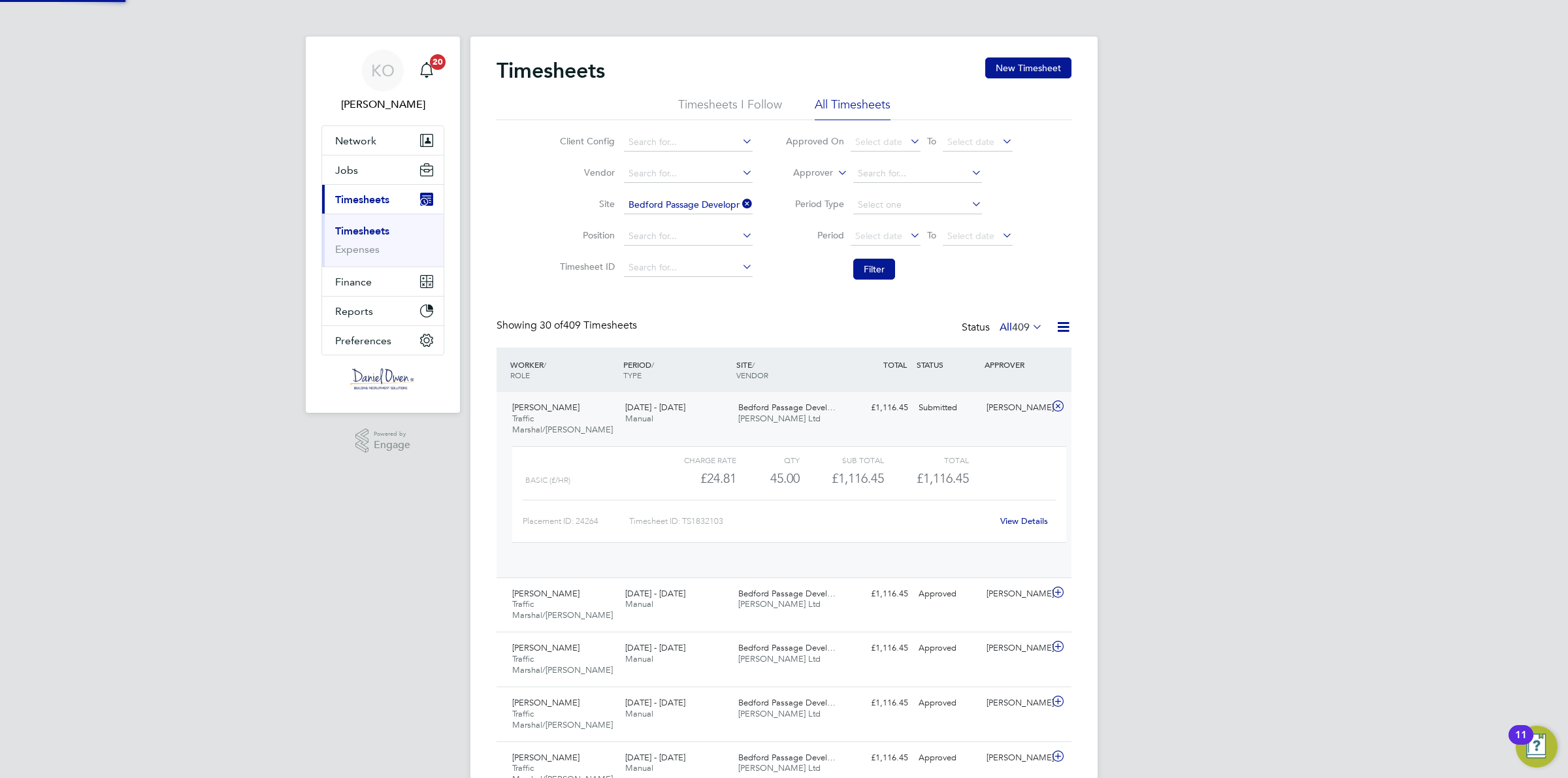
scroll to position [22, 127]
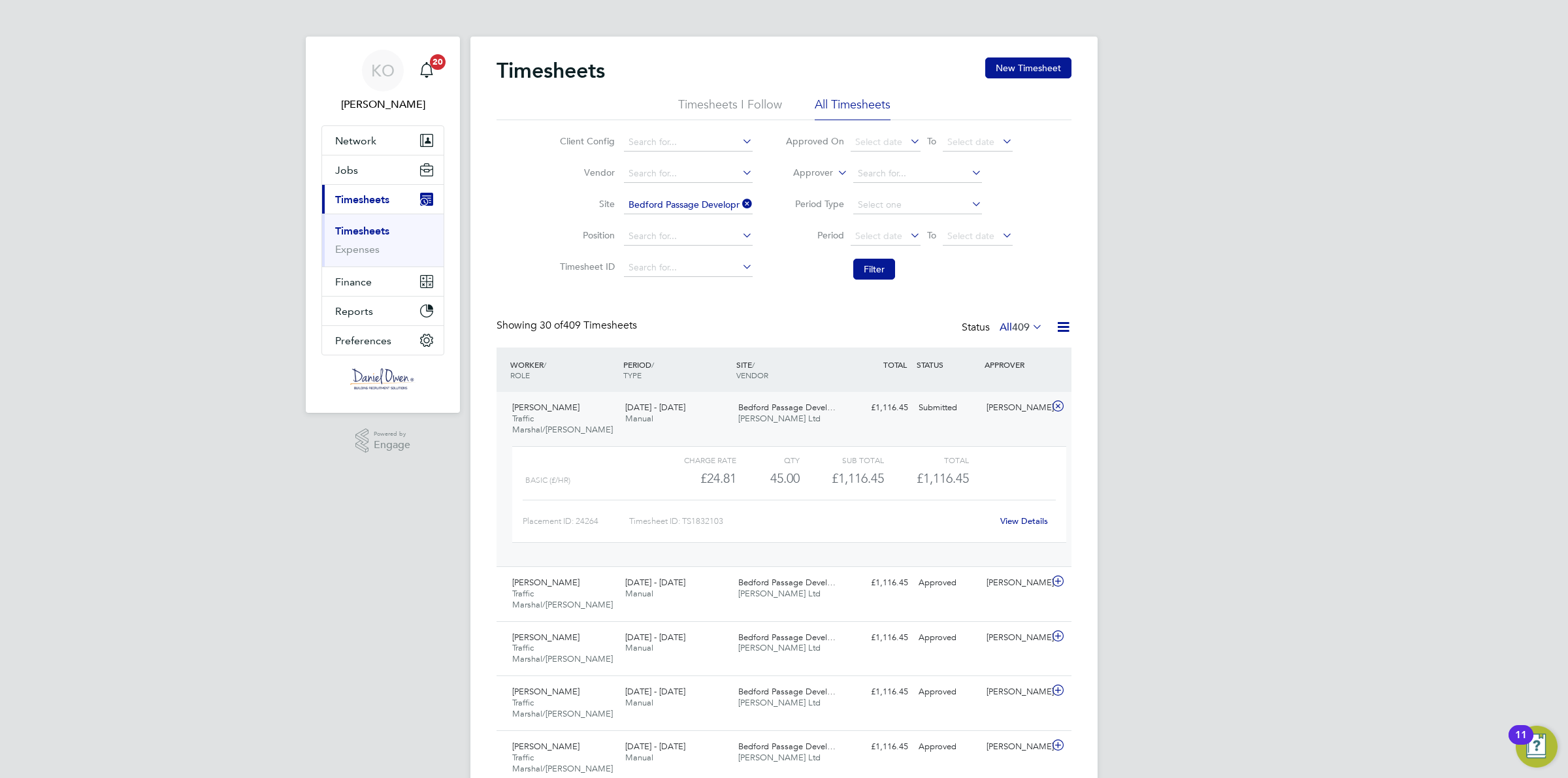
click at [1016, 511] on div "View Details" at bounding box center [1023, 521] width 64 height 21
click at [1026, 516] on link "View Details" at bounding box center [1023, 521] width 48 height 11
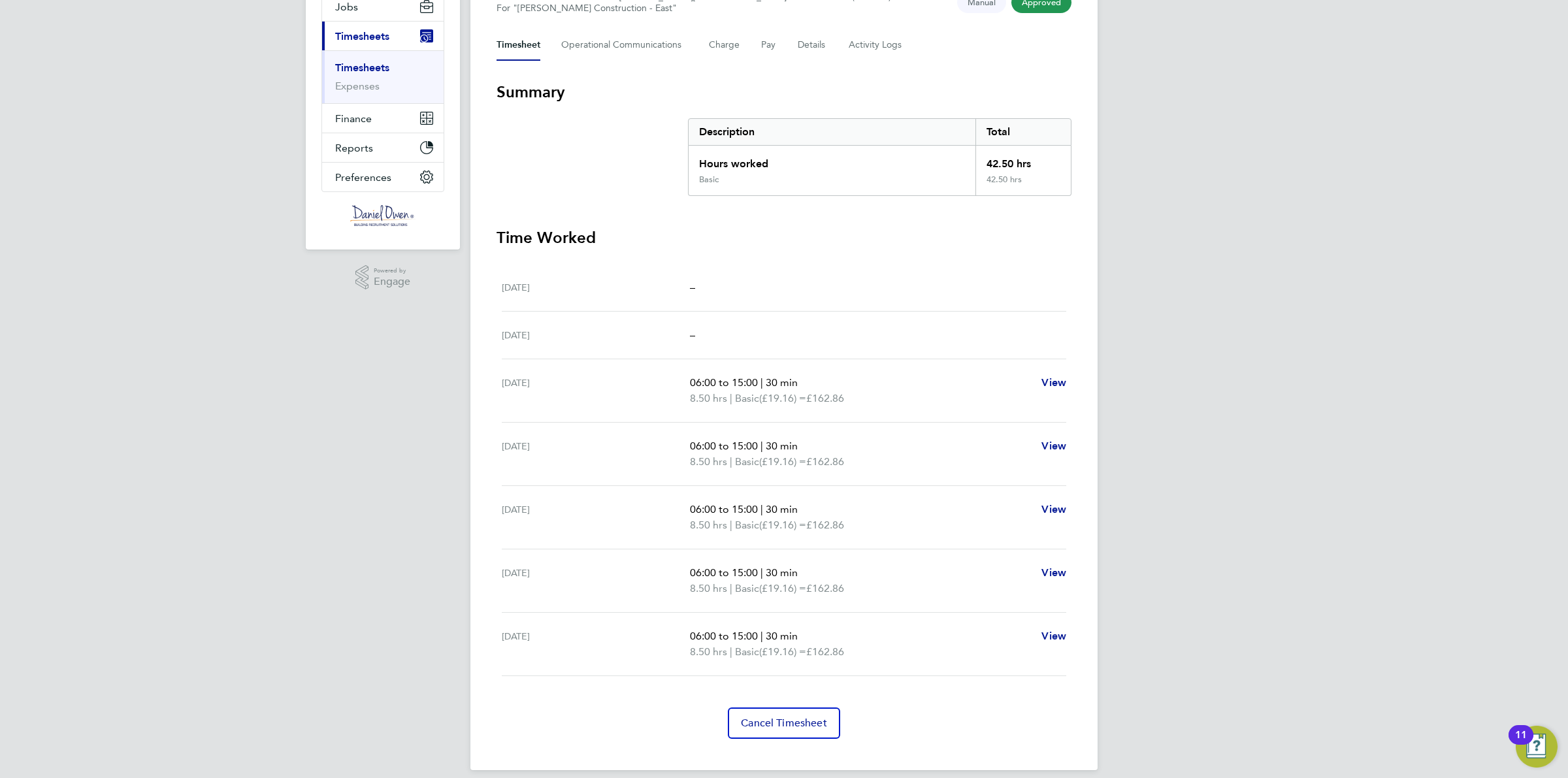
scroll to position [177, 0]
